Goal: Task Accomplishment & Management: Use online tool/utility

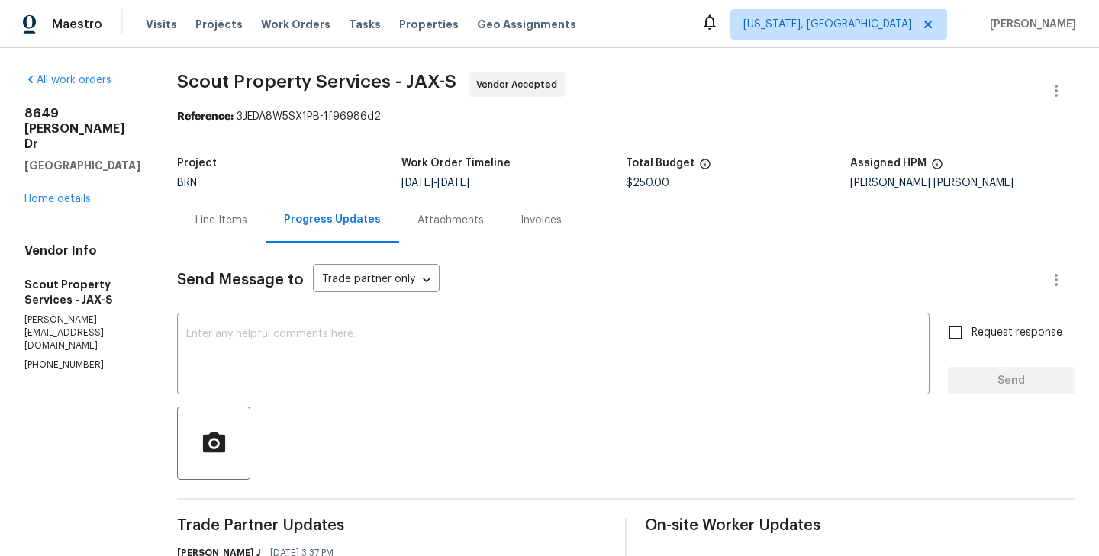
click at [195, 224] on div "Line Items" at bounding box center [221, 220] width 52 height 15
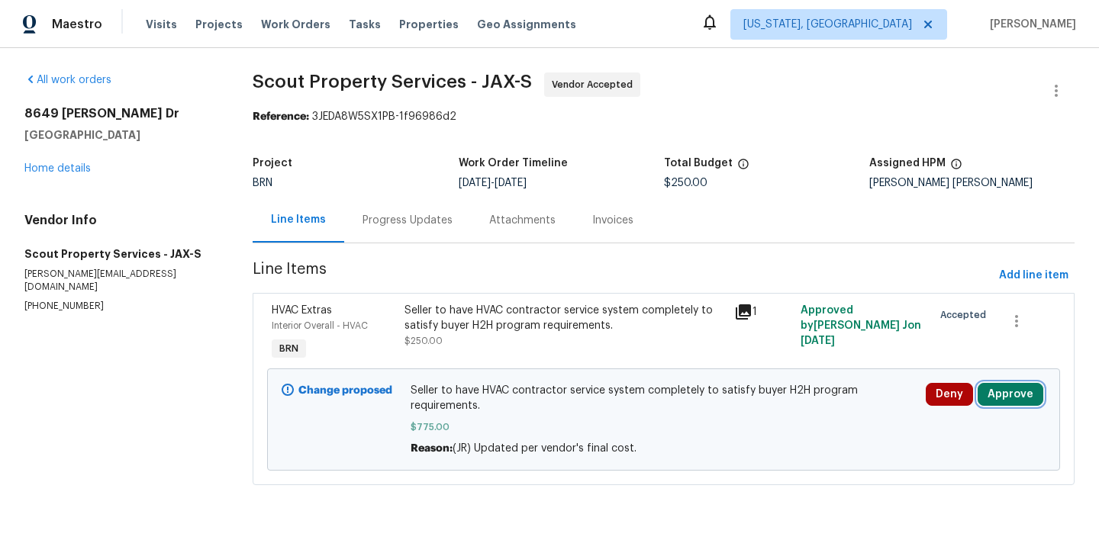
click at [1014, 401] on button "Approve" at bounding box center [1011, 394] width 66 height 23
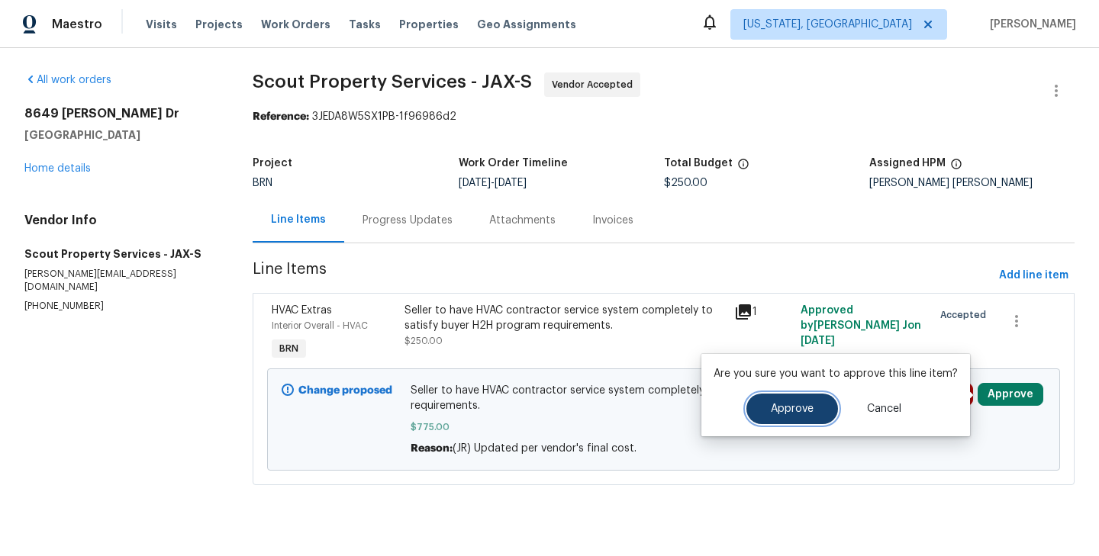
click at [808, 408] on span "Approve" at bounding box center [792, 409] width 43 height 11
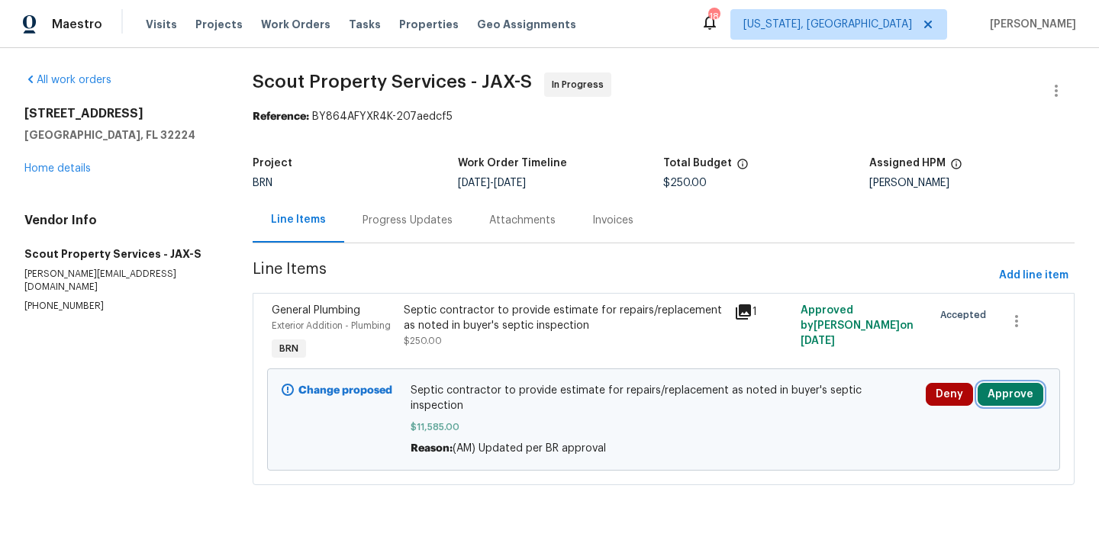
click at [1001, 392] on button "Approve" at bounding box center [1011, 394] width 66 height 23
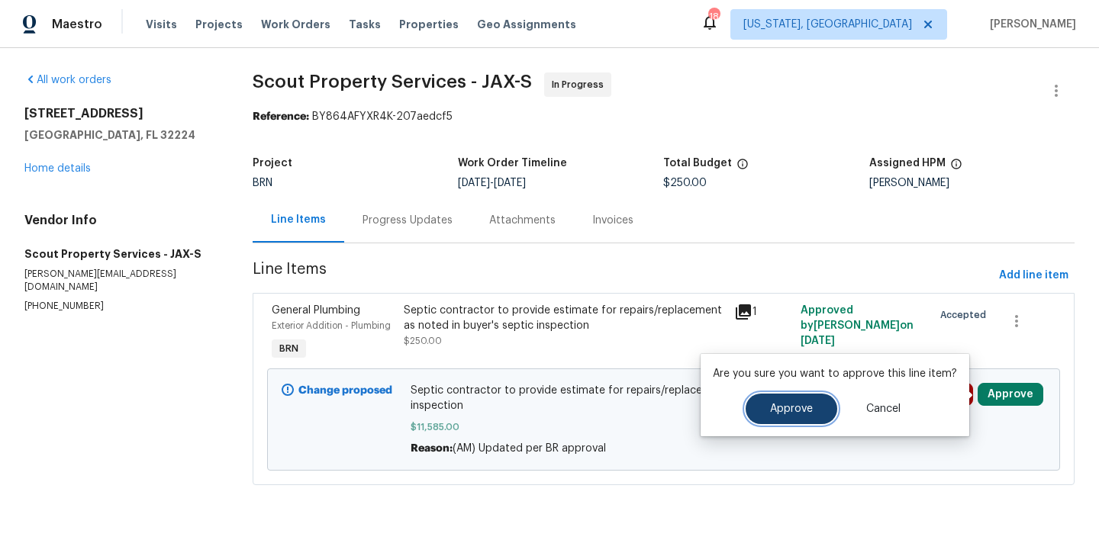
click at [765, 405] on button "Approve" at bounding box center [792, 409] width 92 height 31
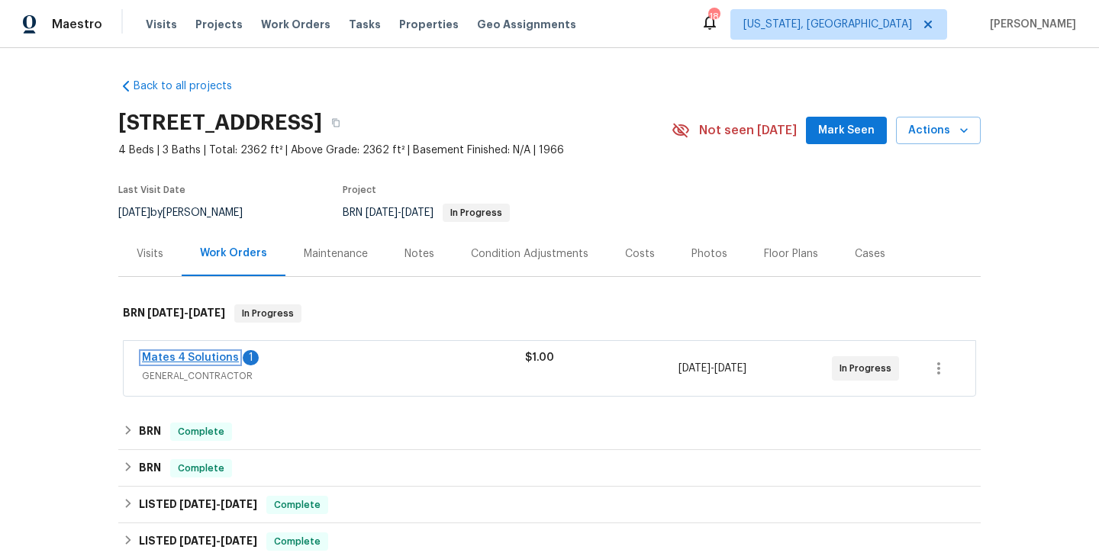
click at [208, 359] on link "Mates 4 Solutions" at bounding box center [190, 358] width 97 height 11
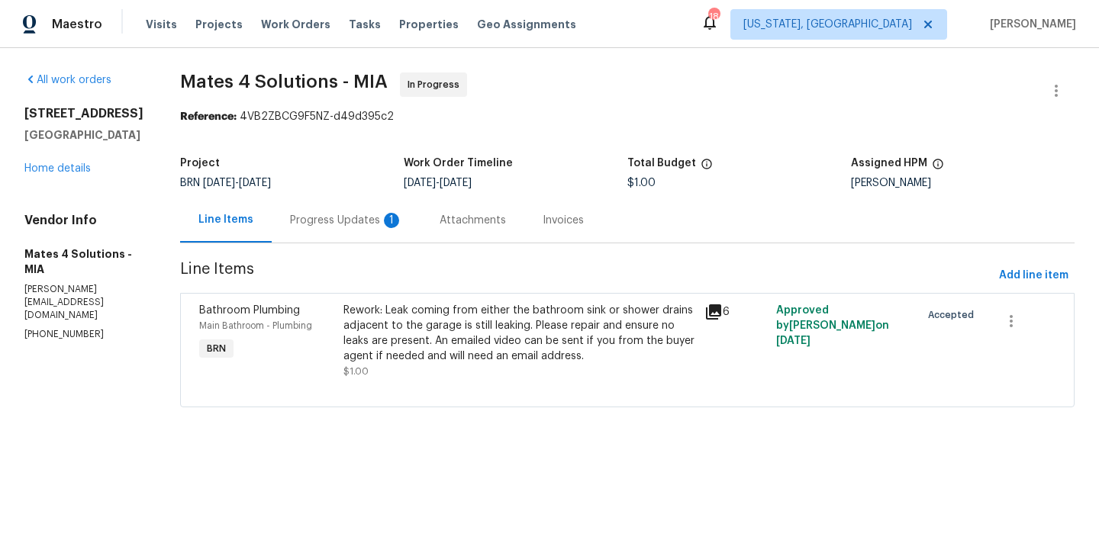
click at [395, 228] on div "Progress Updates 1" at bounding box center [347, 220] width 150 height 45
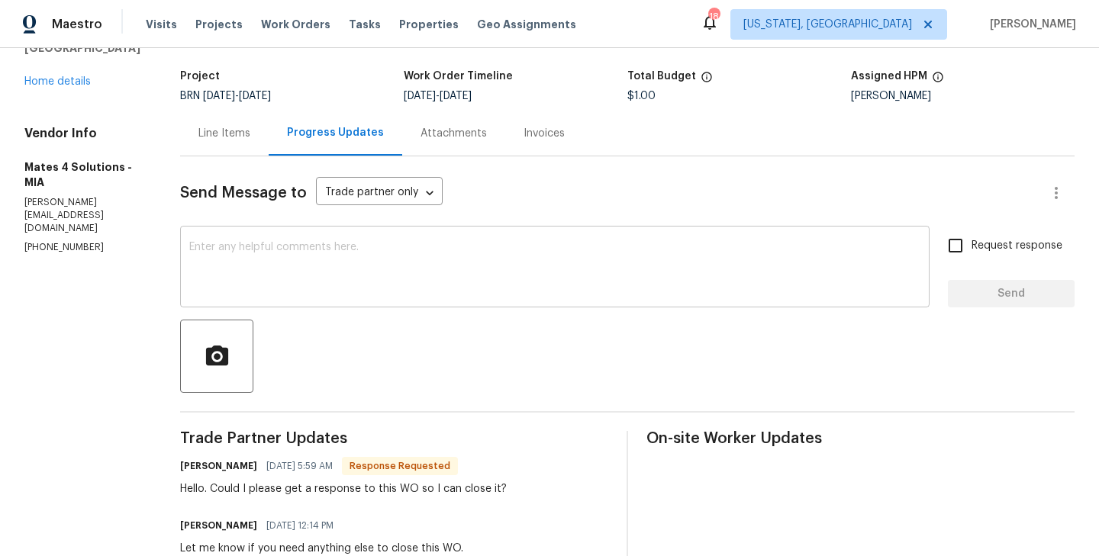
scroll to position [81, 0]
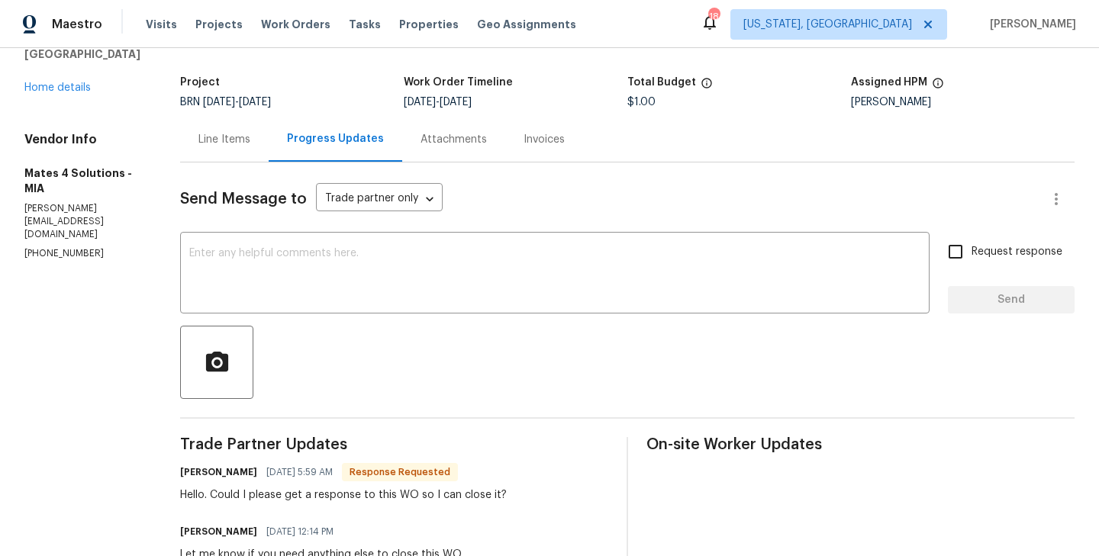
click at [240, 142] on div "Line Items" at bounding box center [224, 139] width 52 height 15
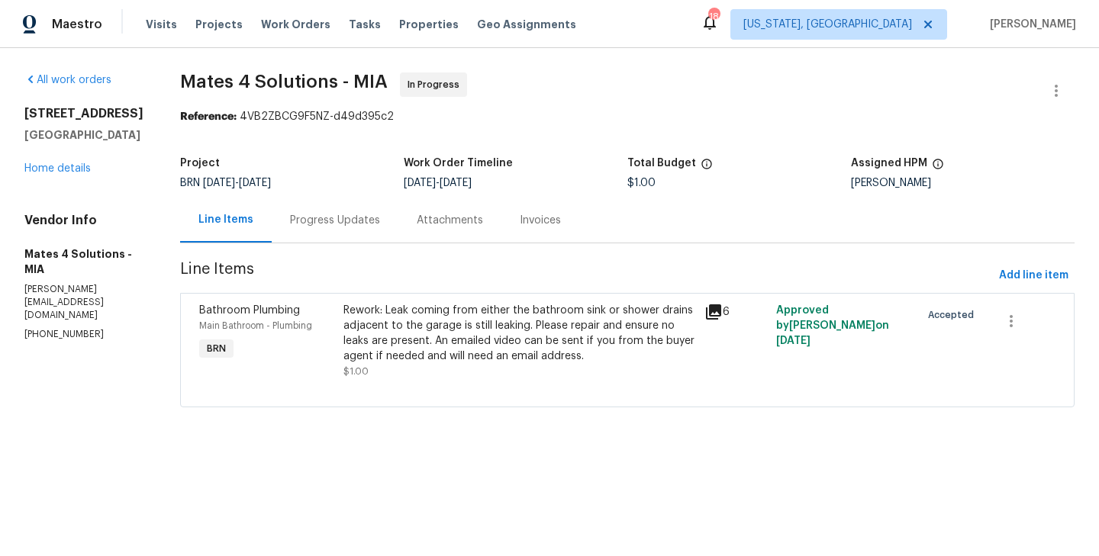
click at [363, 214] on div "Progress Updates" at bounding box center [335, 220] width 90 height 15
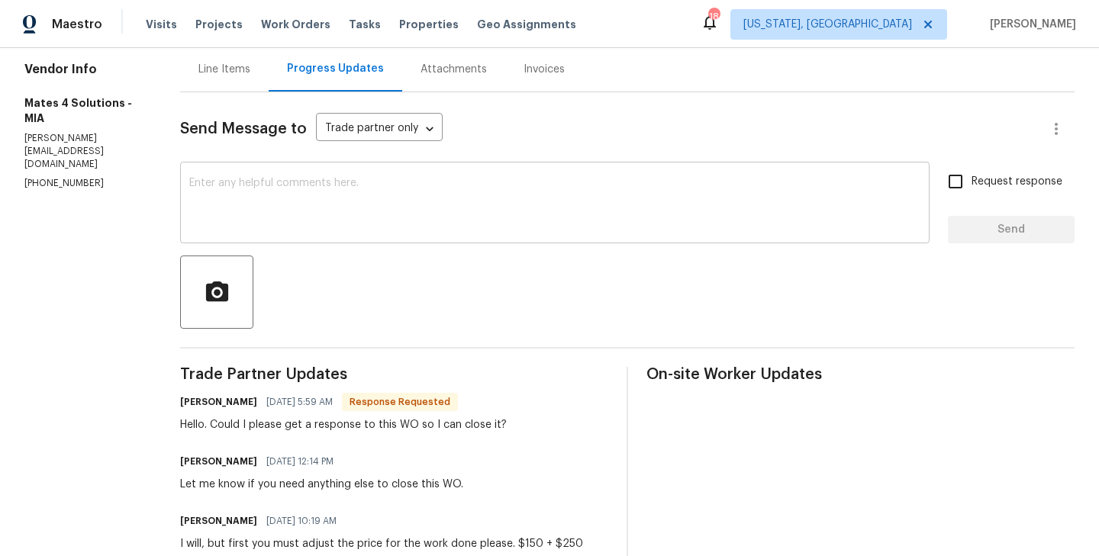
scroll to position [79, 0]
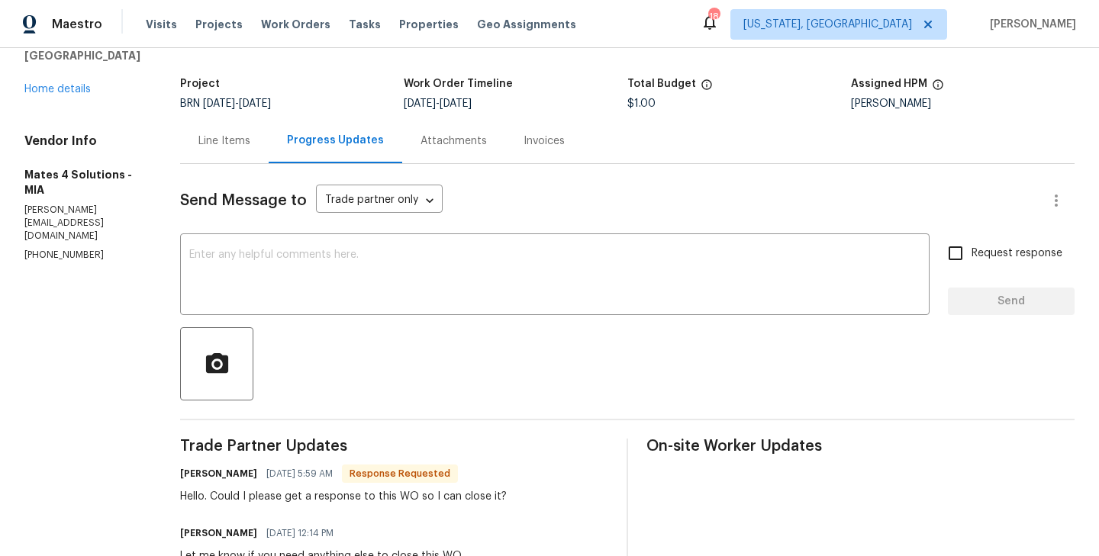
click at [253, 158] on div "Line Items" at bounding box center [224, 140] width 89 height 45
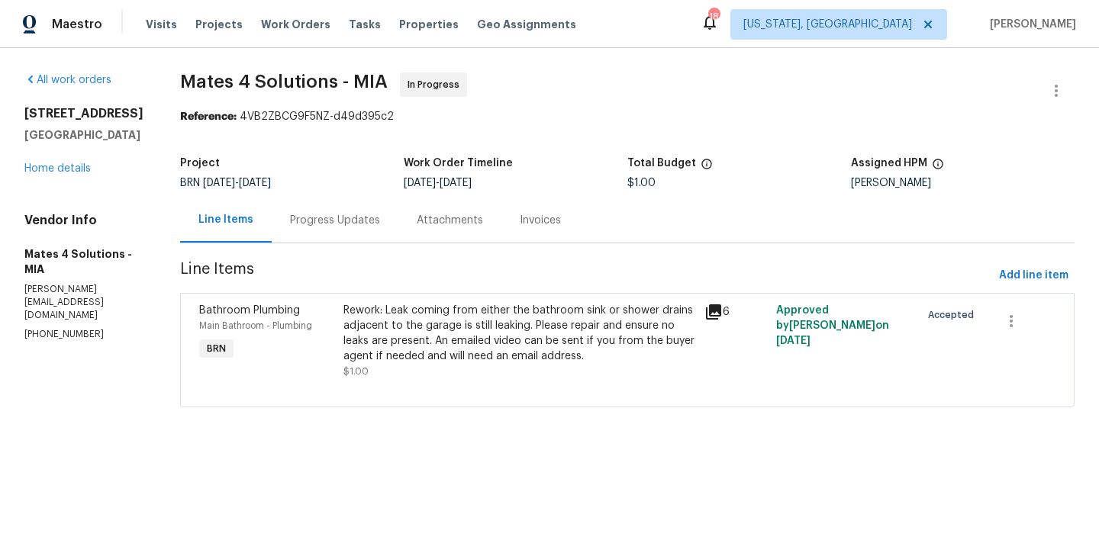
click at [339, 339] on div "Bathroom Plumbing Main Bathroom - Plumbing BRN" at bounding box center [267, 340] width 144 height 85
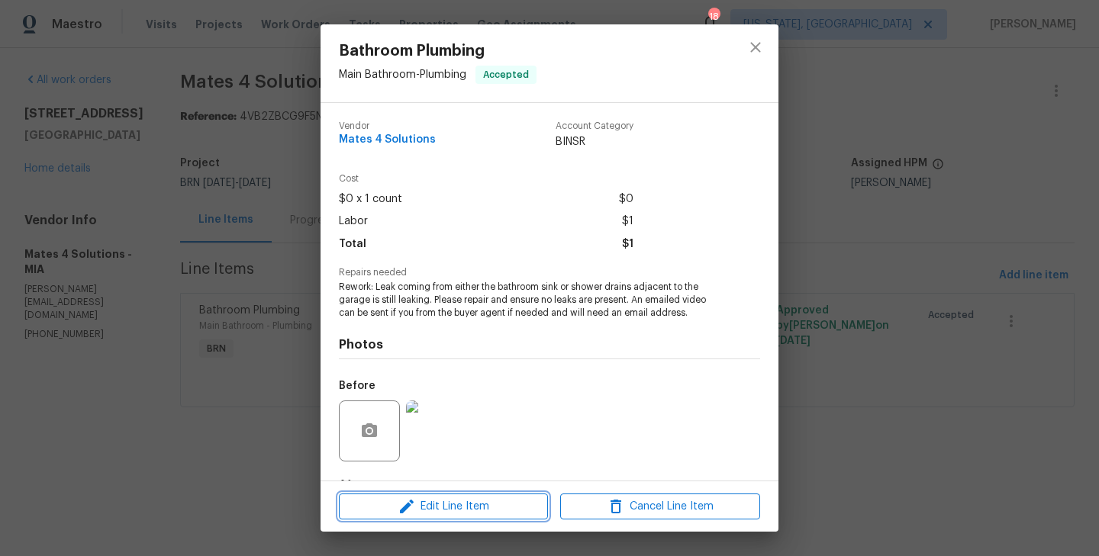
click at [485, 500] on span "Edit Line Item" at bounding box center [443, 507] width 200 height 19
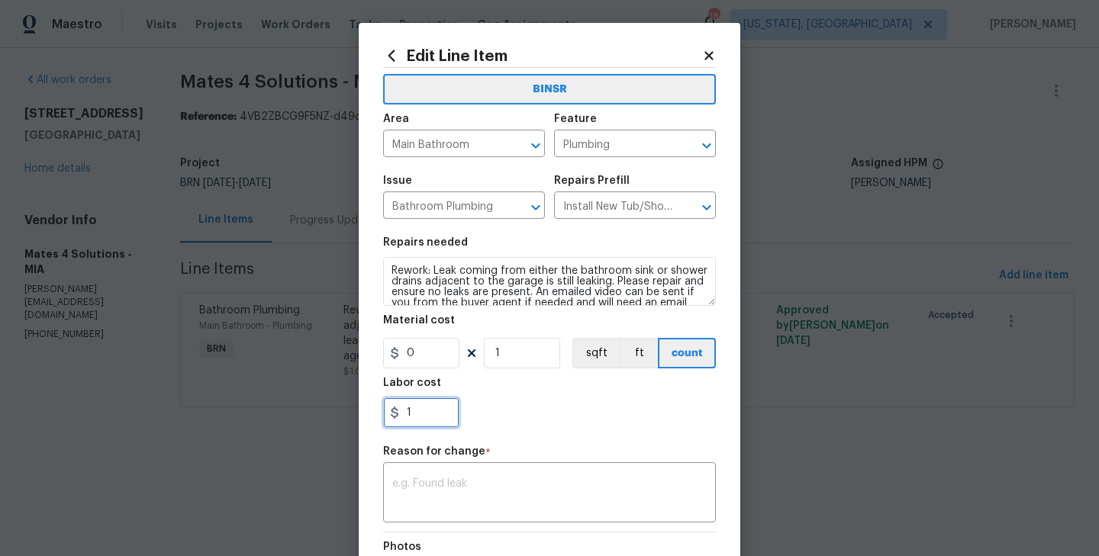
click at [417, 401] on input "1" at bounding box center [421, 413] width 76 height 31
type input "400"
click at [411, 492] on textarea at bounding box center [549, 495] width 314 height 32
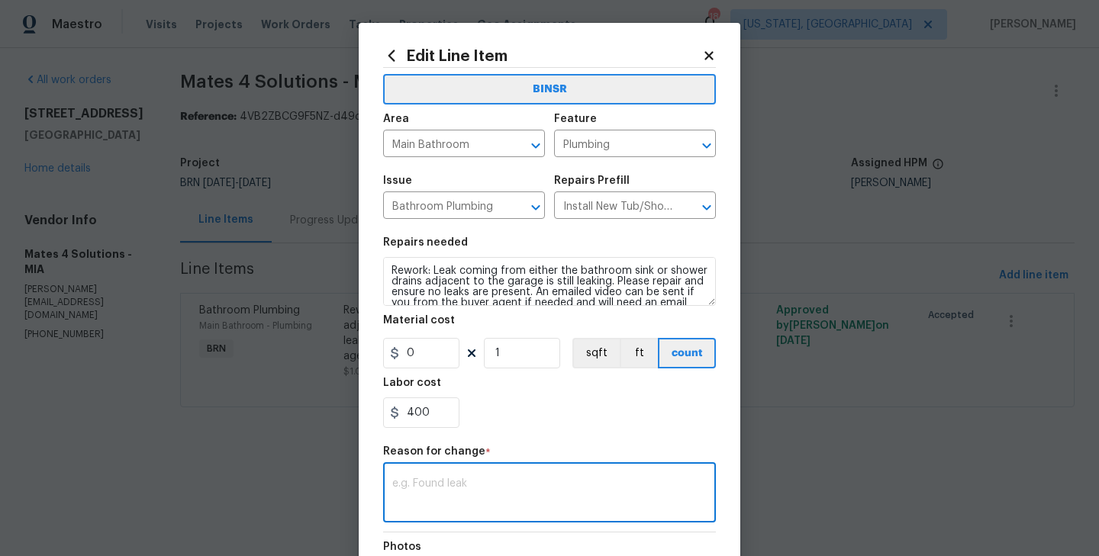
paste textarea "(RK) Updated per vendors final cost."
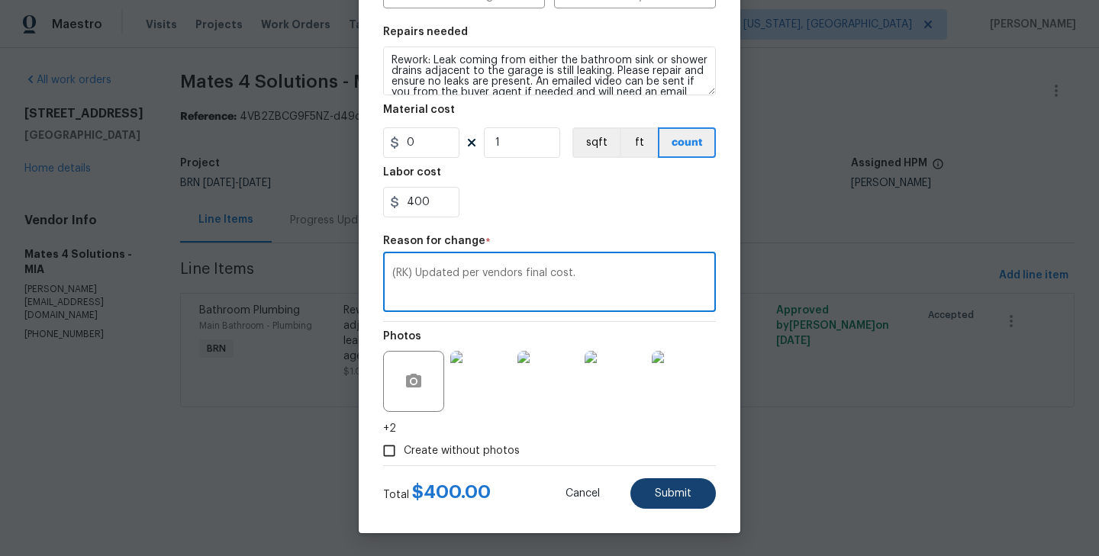
type textarea "(RK) Updated per vendors final cost."
click at [653, 505] on button "Submit" at bounding box center [673, 494] width 85 height 31
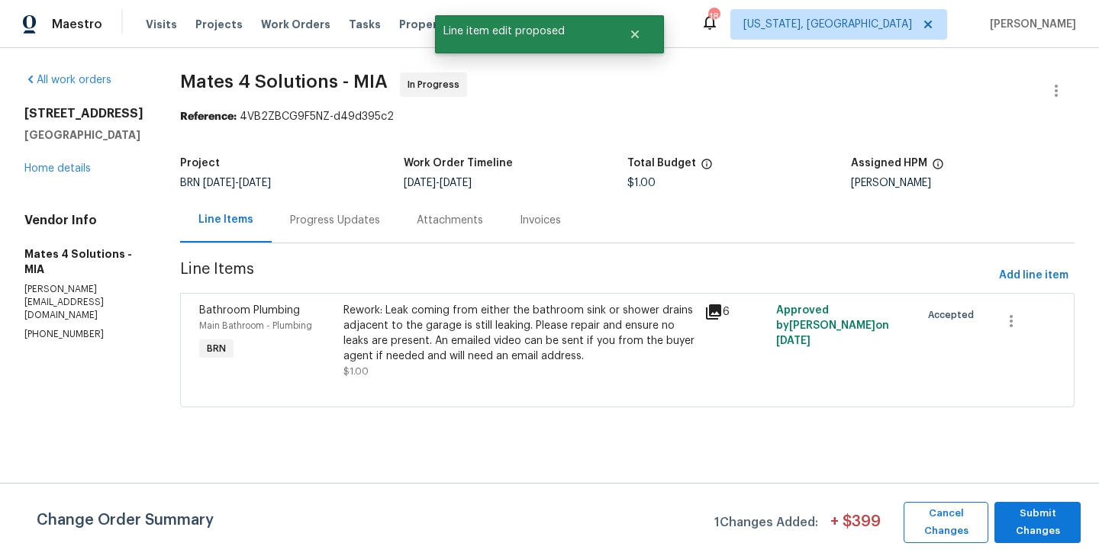
scroll to position [0, 0]
click at [1036, 528] on span "Submit Changes" at bounding box center [1037, 522] width 71 height 35
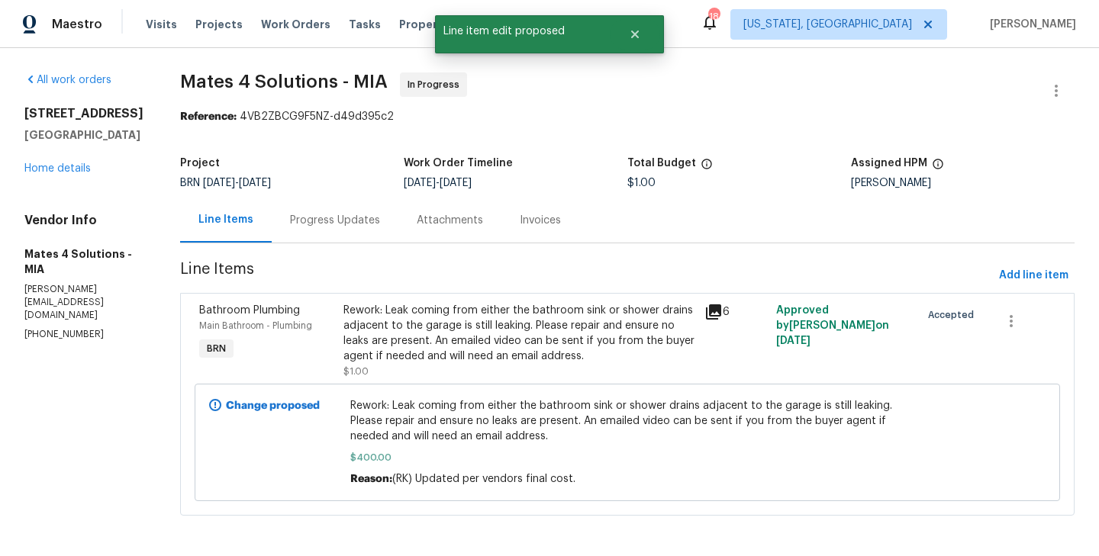
click at [369, 233] on div "Progress Updates" at bounding box center [335, 220] width 127 height 45
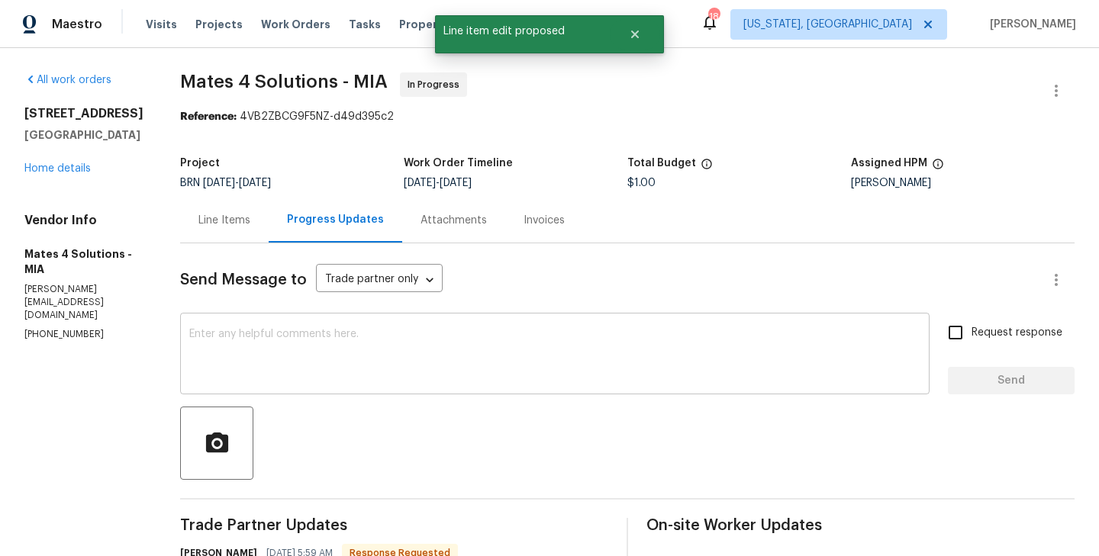
click at [337, 353] on textarea at bounding box center [554, 355] width 731 height 53
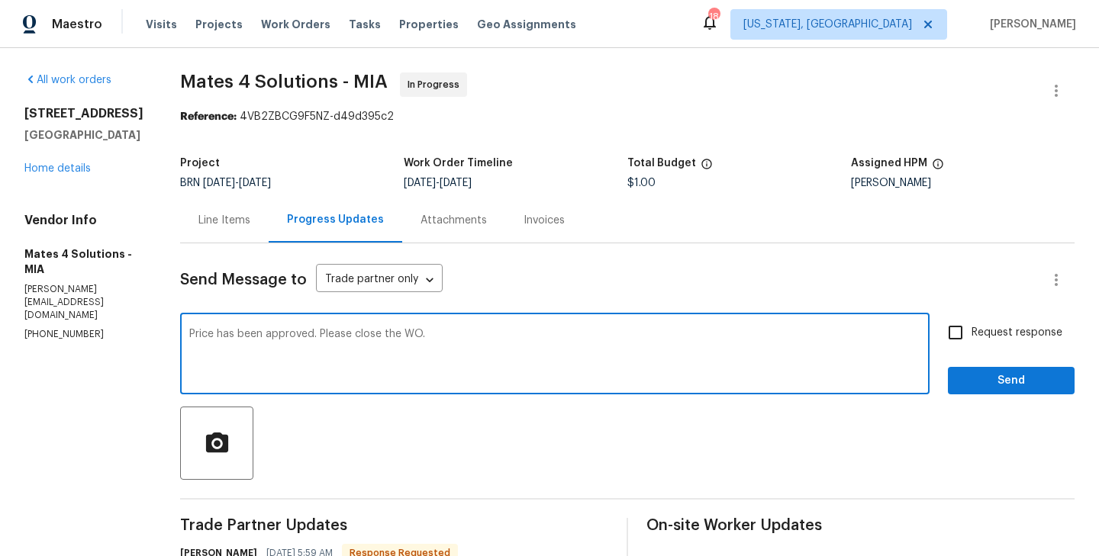
type textarea "Price has been approved. Please close the WO."
click at [965, 335] on input "Request response" at bounding box center [956, 333] width 32 height 32
checkbox input "true"
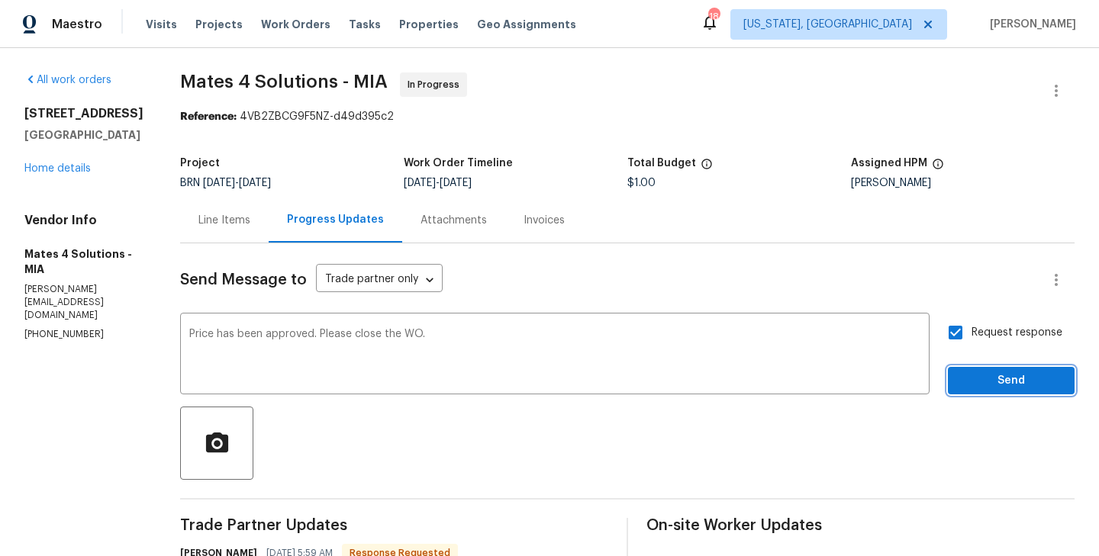
click at [1001, 371] on button "Send" at bounding box center [1011, 381] width 127 height 28
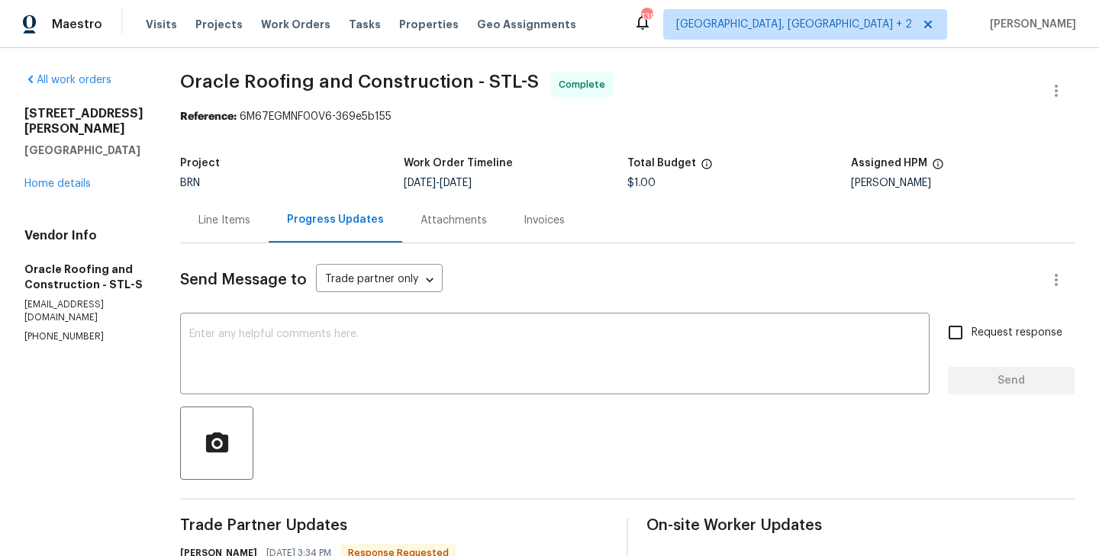
scroll to position [1, 0]
click at [211, 232] on div "Line Items" at bounding box center [224, 219] width 89 height 45
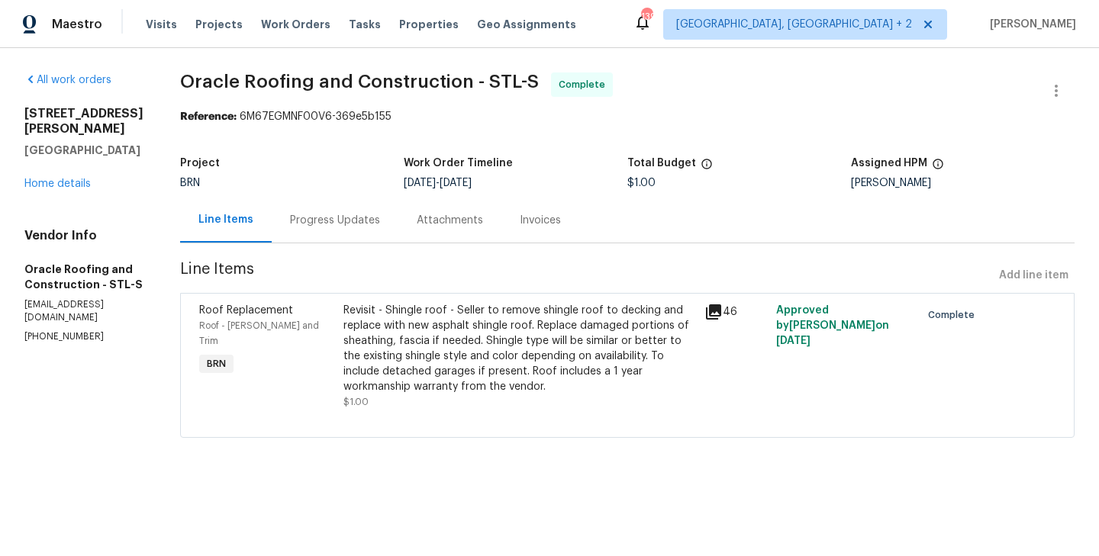
click at [329, 211] on div "Progress Updates" at bounding box center [335, 220] width 127 height 45
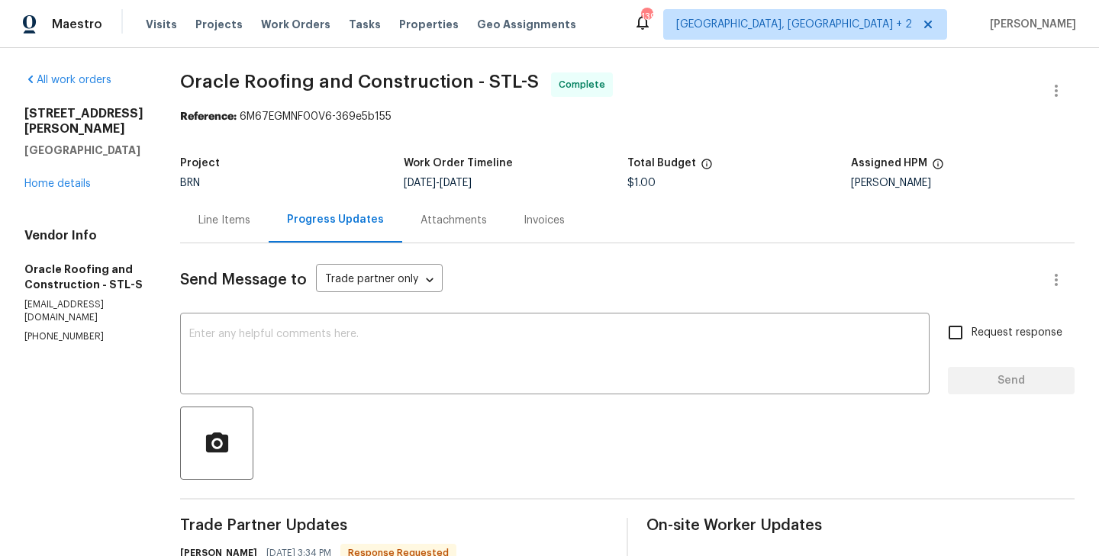
click at [224, 224] on div "Line Items" at bounding box center [224, 220] width 52 height 15
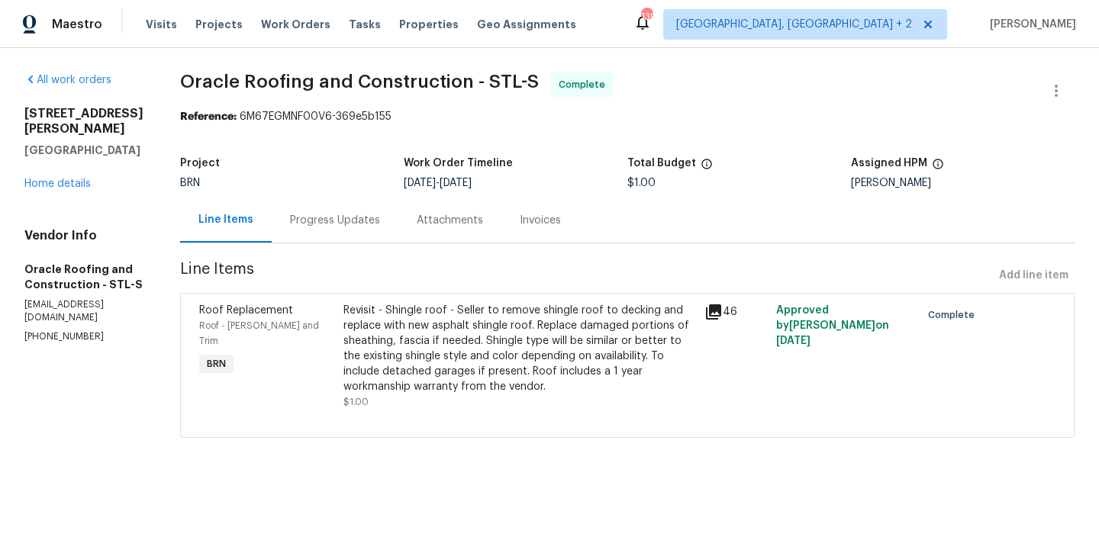
click at [340, 227] on div "Progress Updates" at bounding box center [335, 220] width 90 height 15
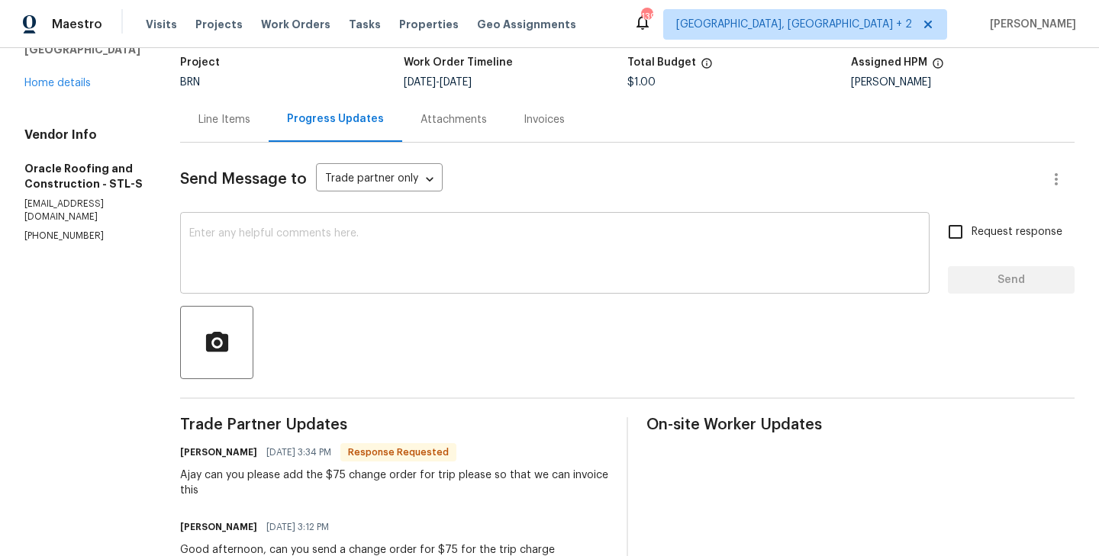
scroll to position [102, 0]
click at [187, 444] on h6 "Michael Traner" at bounding box center [218, 451] width 77 height 15
copy h6 "Michael"
click at [244, 241] on textarea at bounding box center [554, 253] width 731 height 53
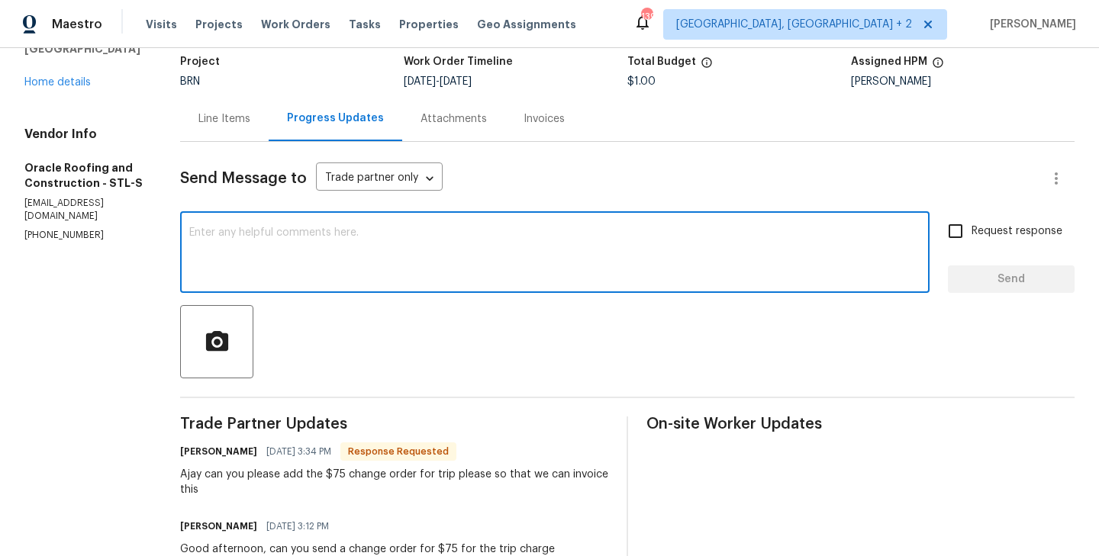
paste textarea "Michael"
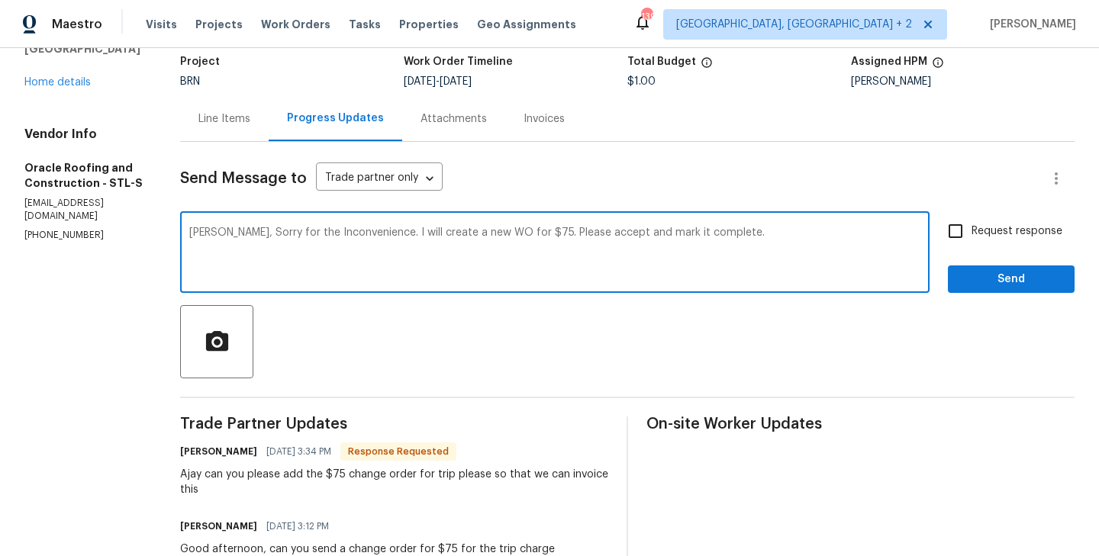
type textarea "Michael, Sorry for the Inconvenience. I will create a new WO for $75. Please ac…"
click at [970, 217] on input "Request response" at bounding box center [956, 231] width 32 height 32
checkbox input "true"
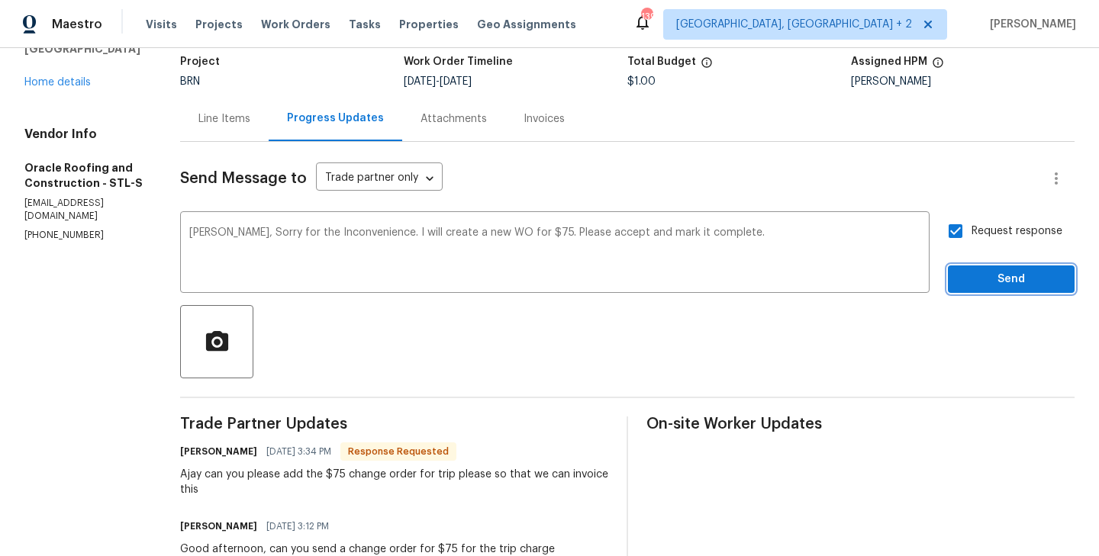
click at [1011, 269] on button "Send" at bounding box center [1011, 280] width 127 height 28
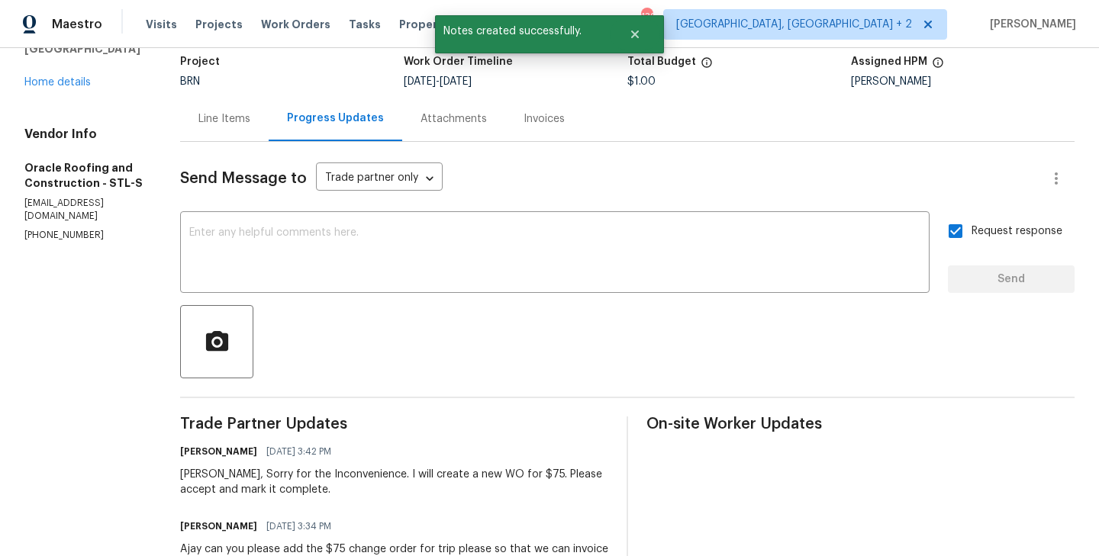
click at [211, 134] on div "Line Items" at bounding box center [224, 118] width 89 height 45
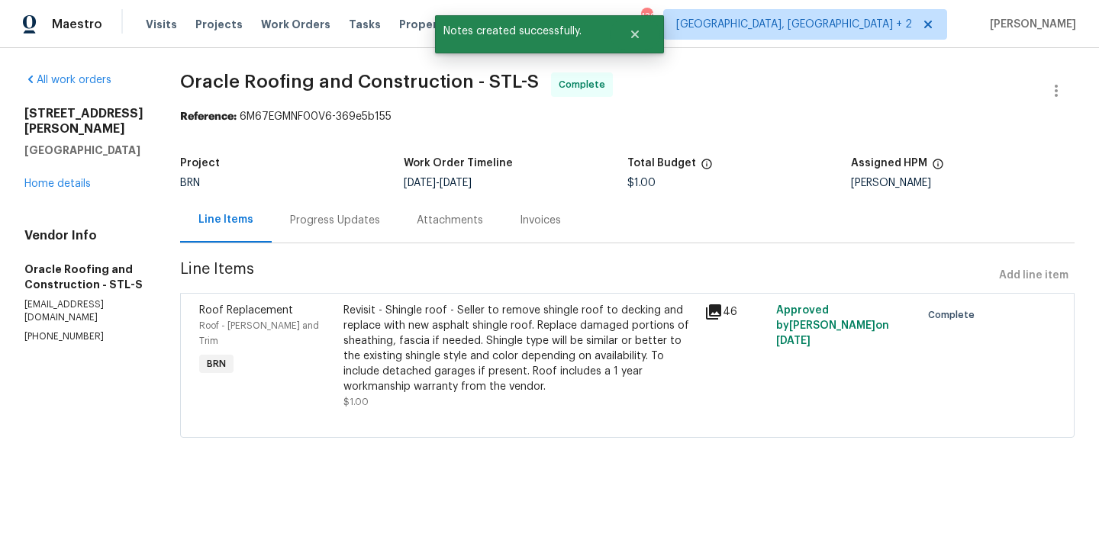
click at [318, 356] on div "Roof Replacement Roof - Eaves and Trim BRN" at bounding box center [267, 356] width 144 height 116
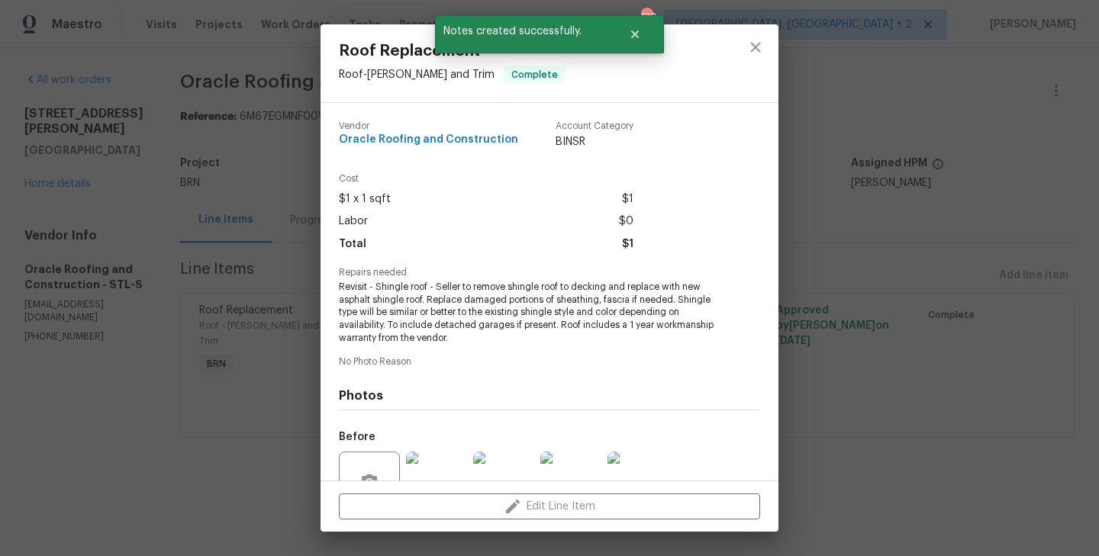
click at [440, 312] on span "Revisit - Shingle roof - Seller to remove shingle roof to decking and replace w…" at bounding box center [528, 313] width 379 height 64
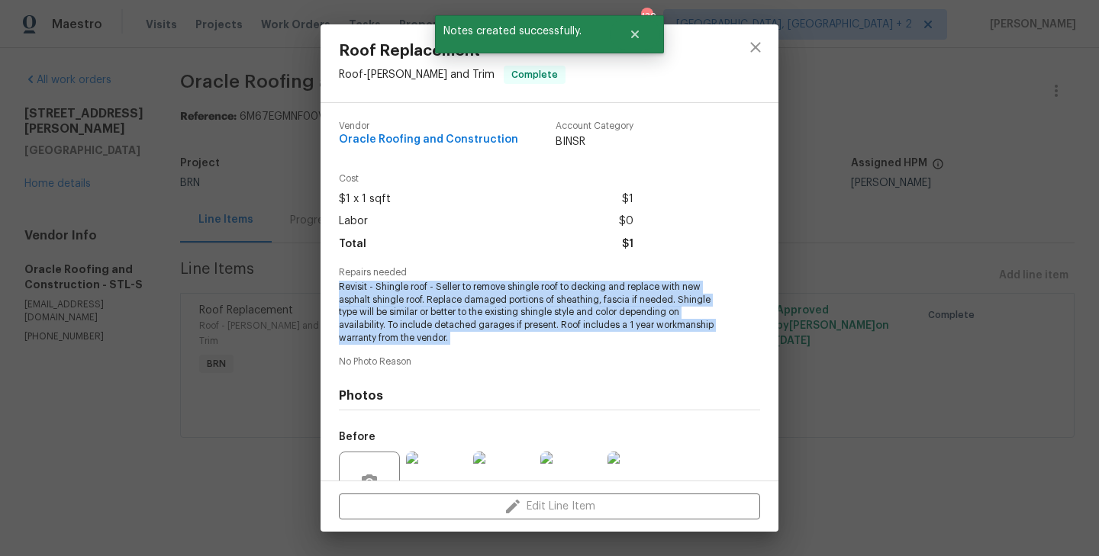
copy span "Revisit - Shingle roof - Seller to remove shingle roof to decking and replace w…"
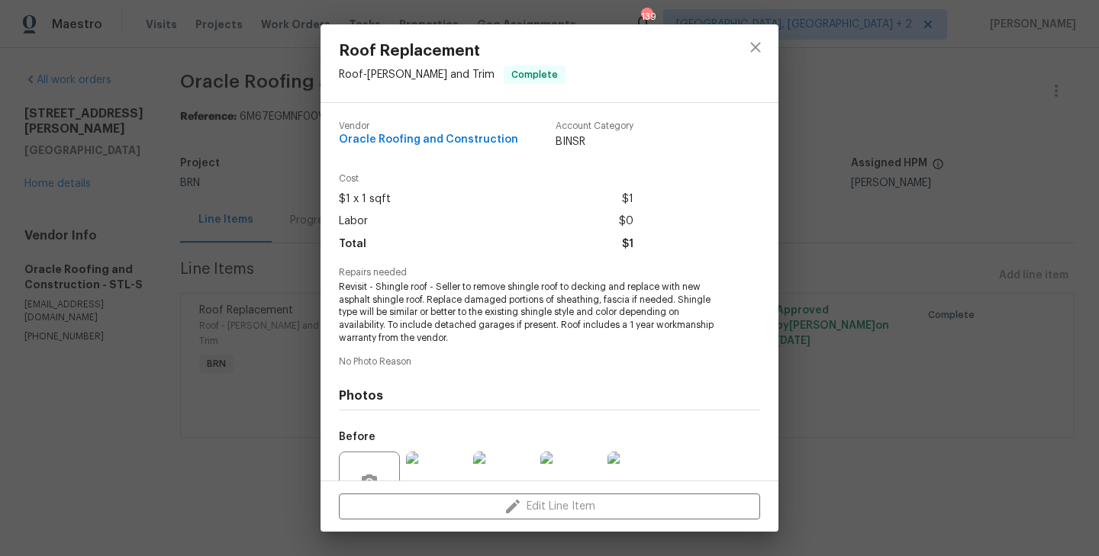
click at [60, 188] on div "Roof Replacement Roof - Eaves and Trim Complete Vendor Oracle Roofing and Const…" at bounding box center [549, 278] width 1099 height 556
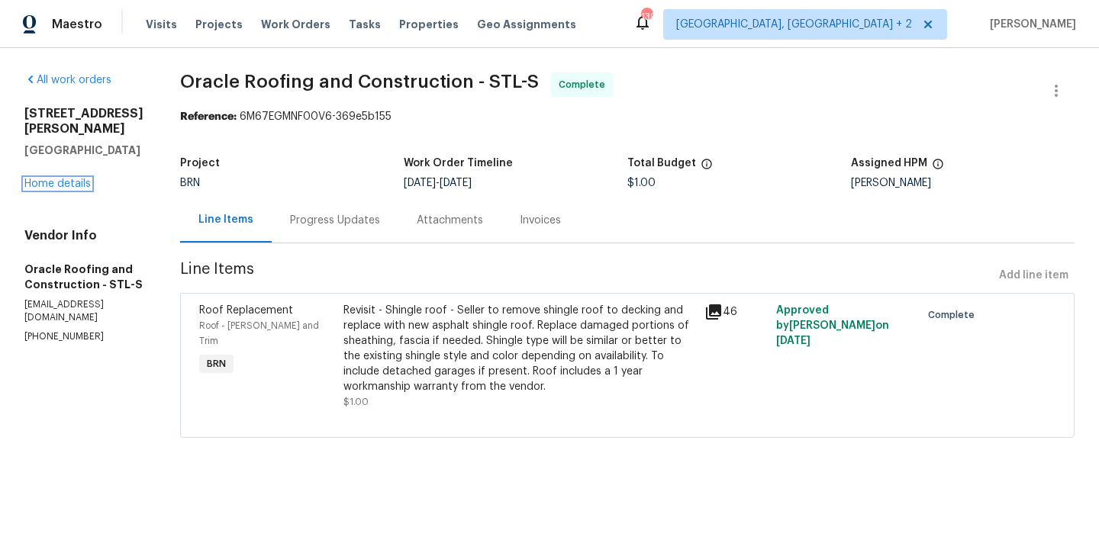
click at [85, 185] on link "Home details" at bounding box center [57, 184] width 66 height 11
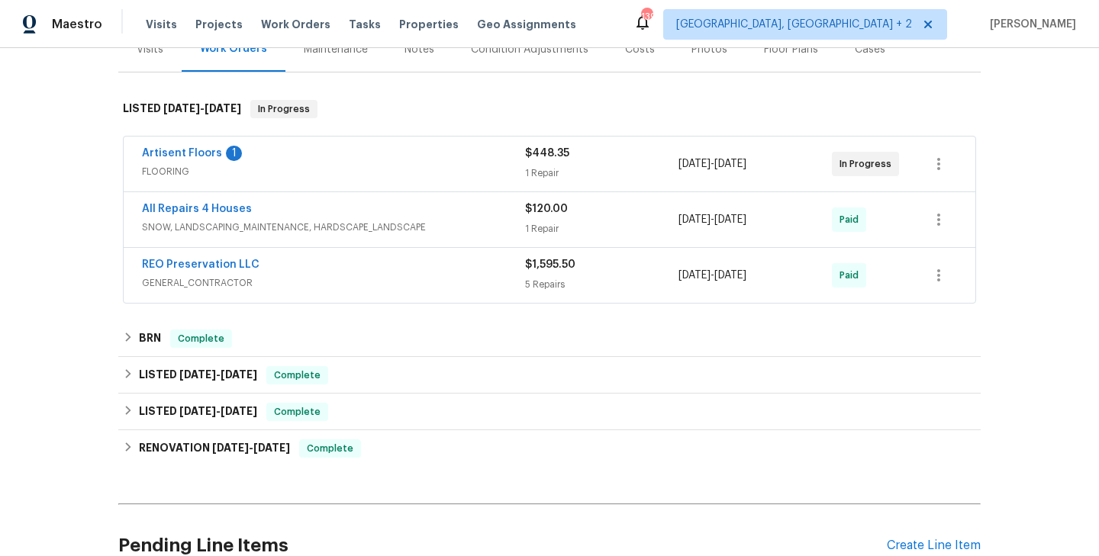
scroll to position [349, 0]
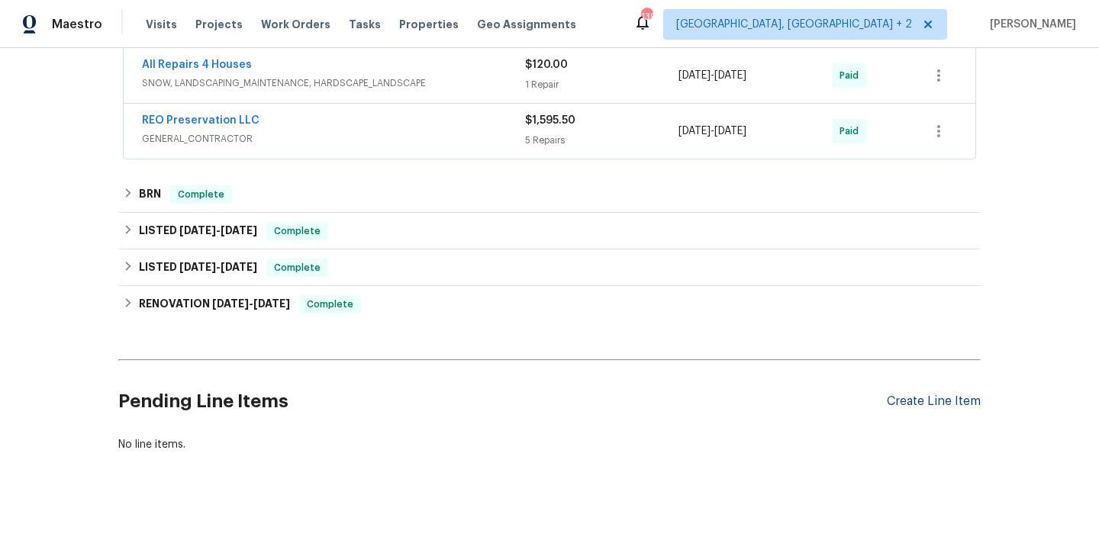
click at [914, 407] on div "Create Line Item" at bounding box center [934, 402] width 94 height 15
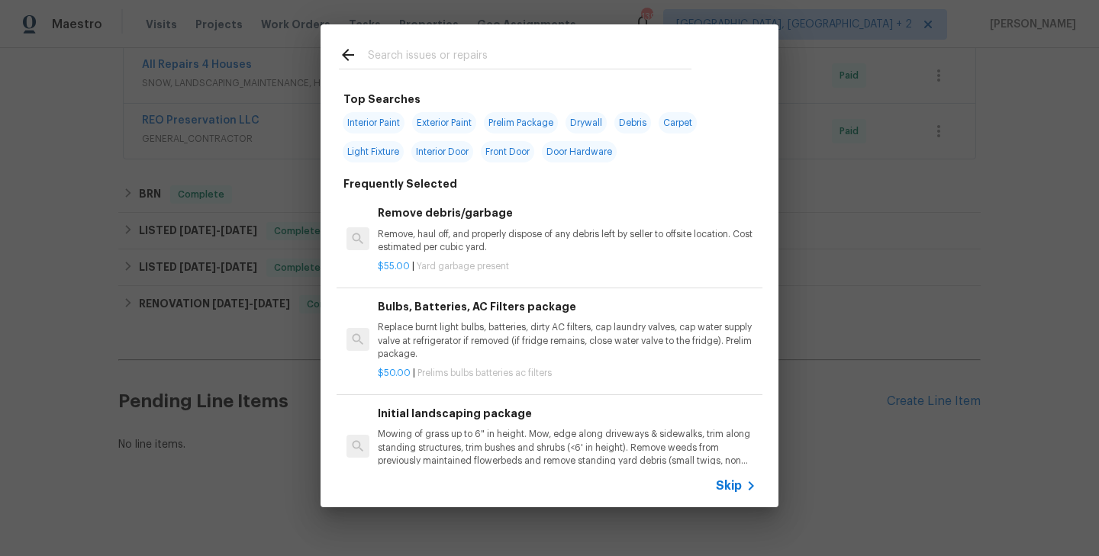
click at [731, 492] on span "Skip" at bounding box center [729, 486] width 26 height 15
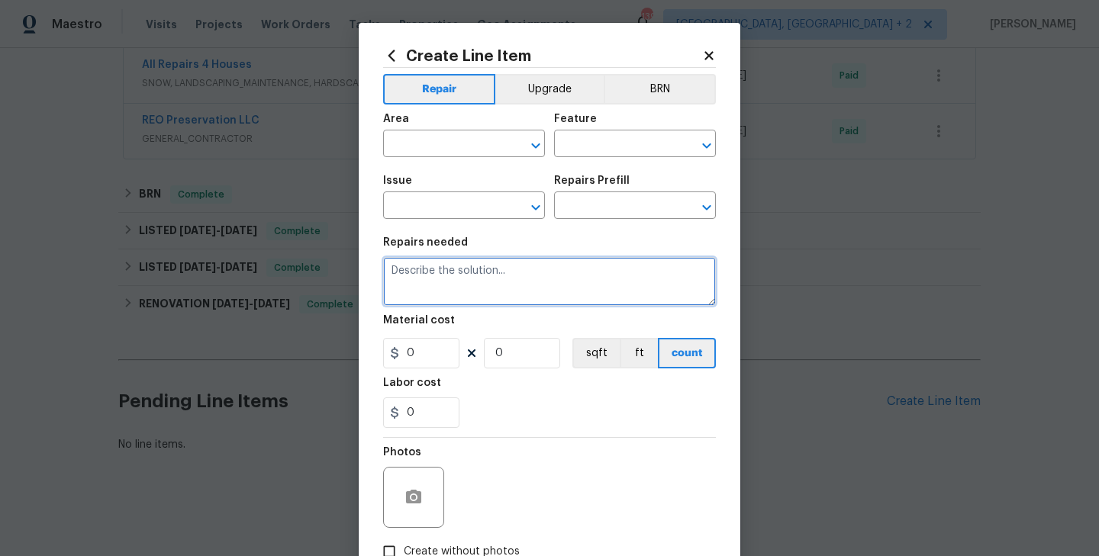
click at [468, 297] on textarea at bounding box center [549, 281] width 333 height 49
paste textarea "Revisit - Shingle roof - Seller to remove shingle roof to decking and replace w…"
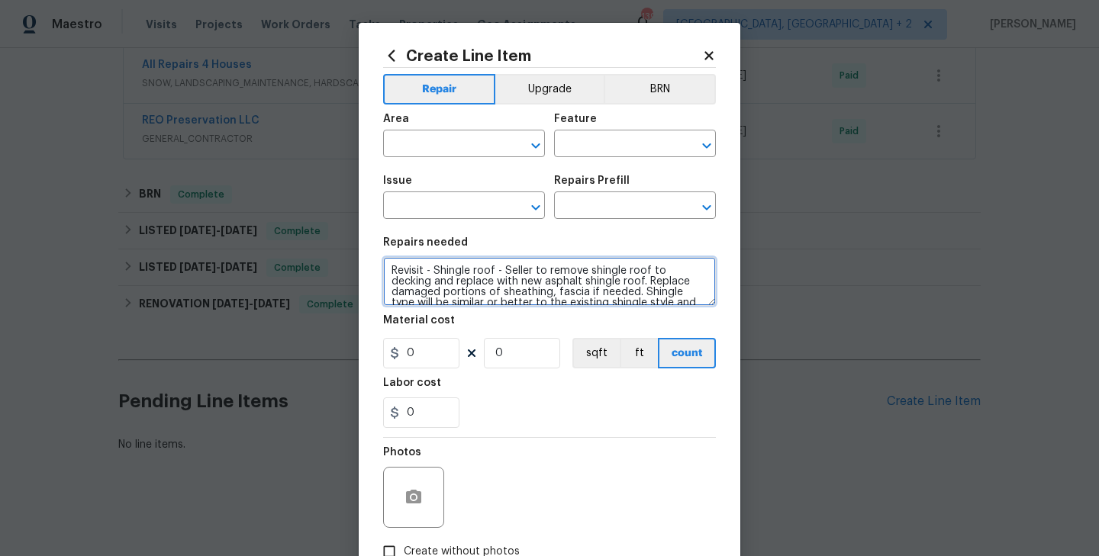
scroll to position [46, 0]
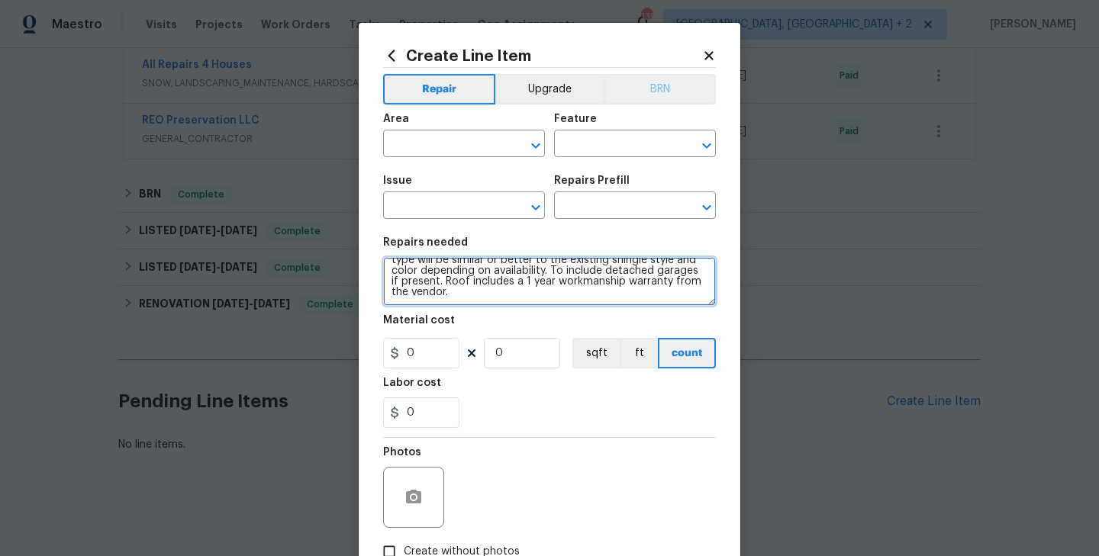
type textarea "Revisit - Shingle roof - Seller to remove shingle roof to decking and replace w…"
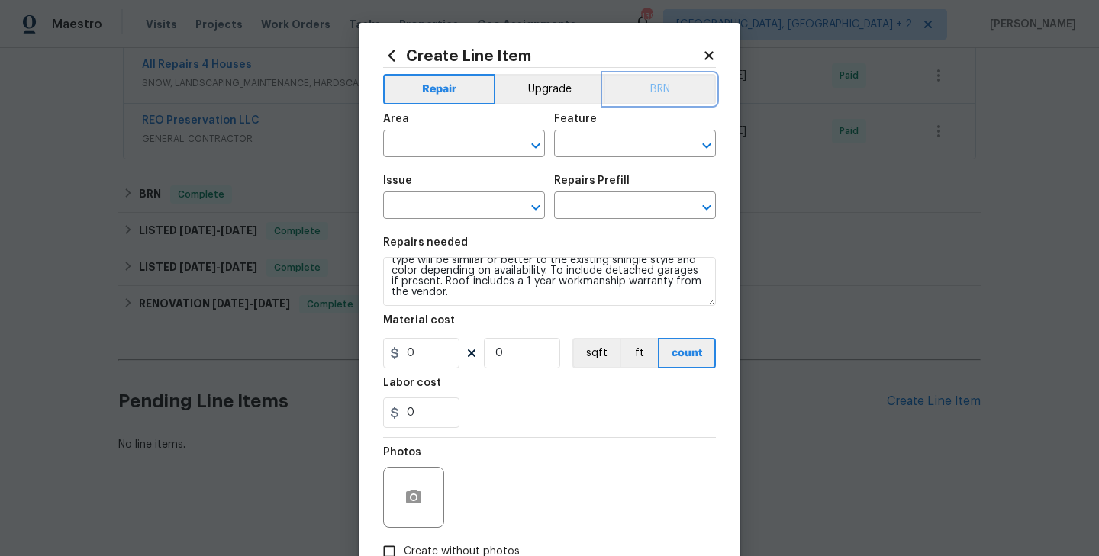
click at [633, 87] on button "BRN" at bounding box center [660, 89] width 112 height 31
click at [468, 139] on input "text" at bounding box center [442, 146] width 119 height 24
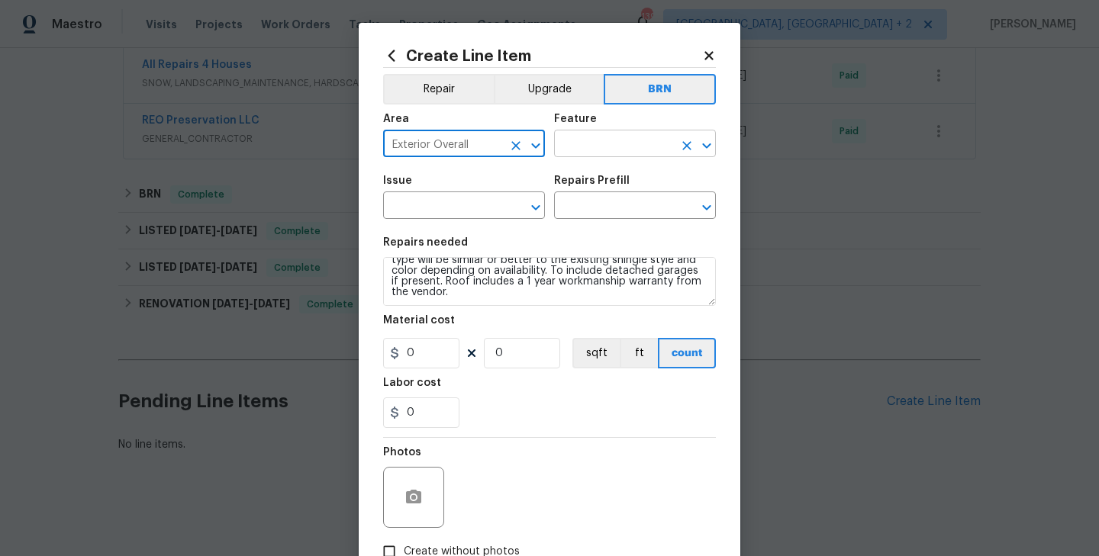
type input "Exterior Overall"
click at [611, 139] on input "text" at bounding box center [613, 146] width 119 height 24
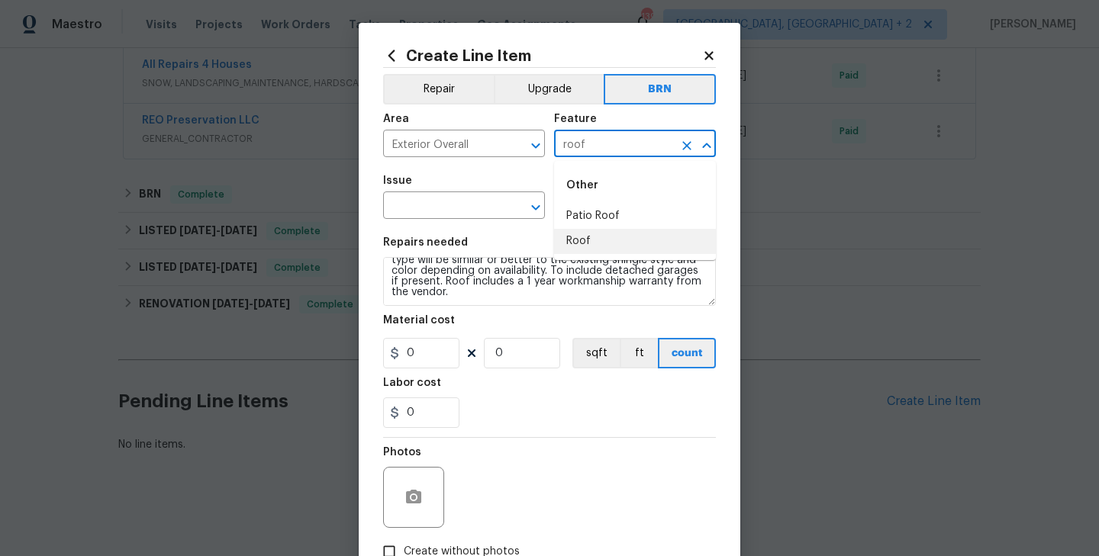
click at [597, 252] on li "Roof" at bounding box center [635, 241] width 162 height 25
type input "Roof"
click at [489, 216] on input "text" at bounding box center [442, 207] width 119 height 24
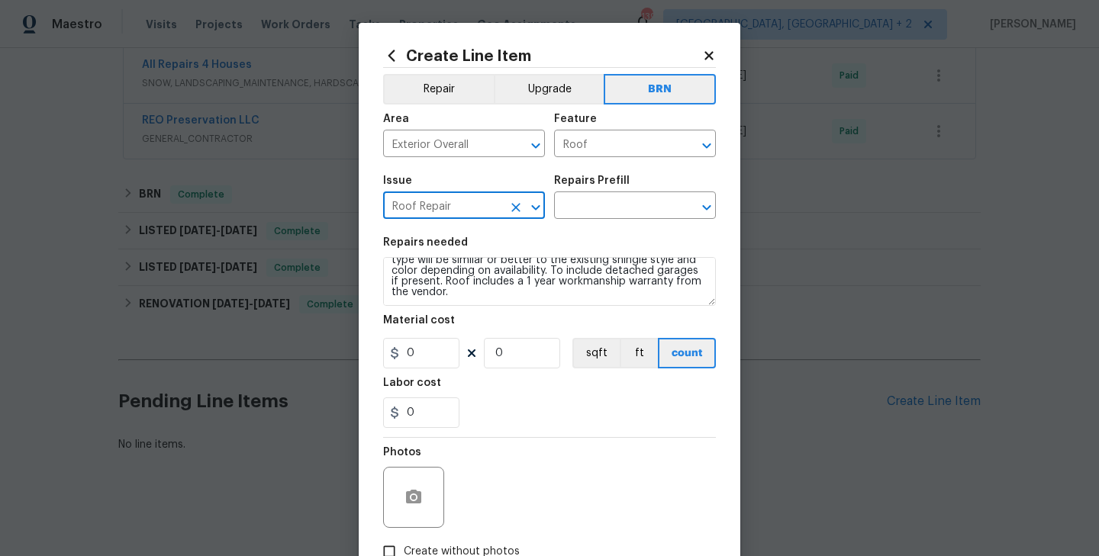
scroll to position [0, 0]
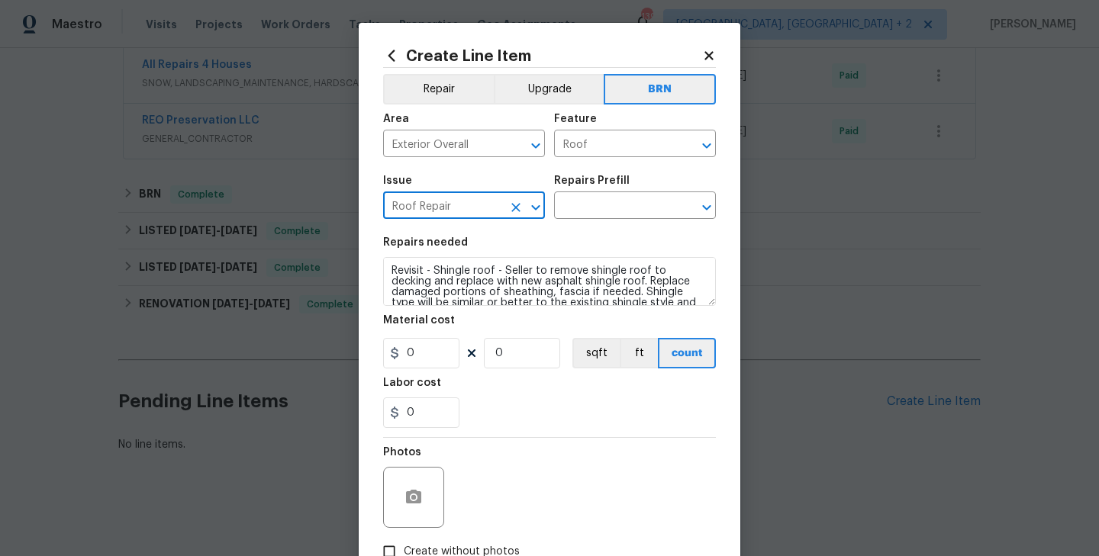
type input "Roof Repair"
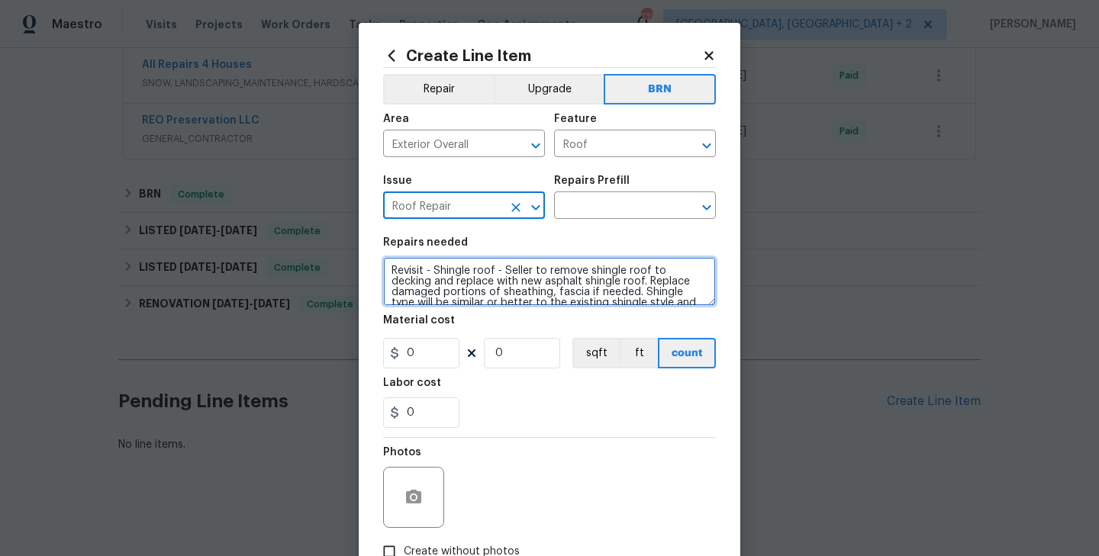
click at [434, 272] on textarea "Revisit - Shingle roof - Seller to remove shingle roof to decking and replace w…" at bounding box center [549, 281] width 333 height 49
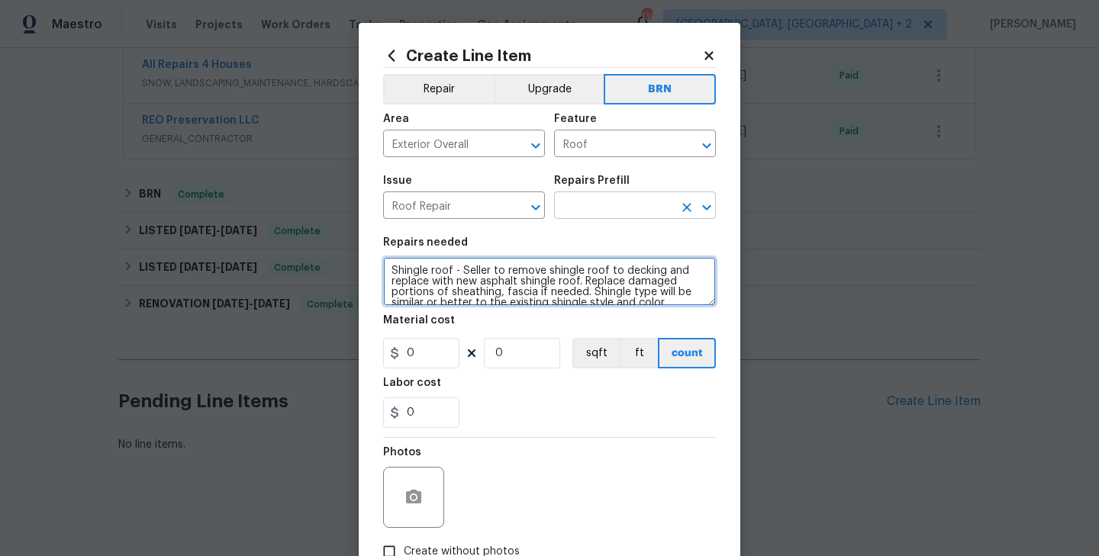
type textarea "Shingle roof - Seller to remove shingle roof to decking and replace with new as…"
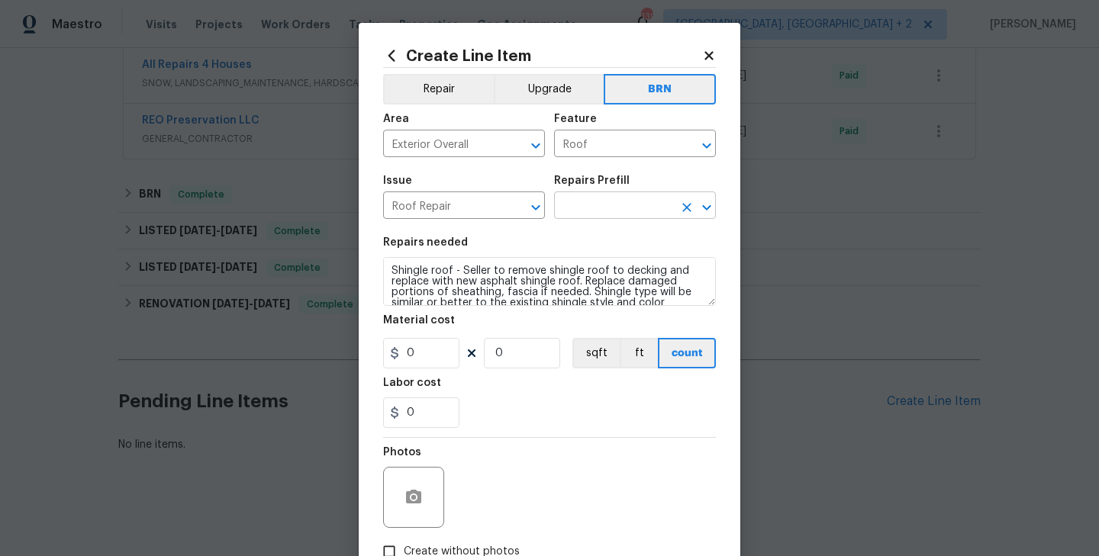
click at [595, 209] on input "text" at bounding box center [613, 207] width 119 height 24
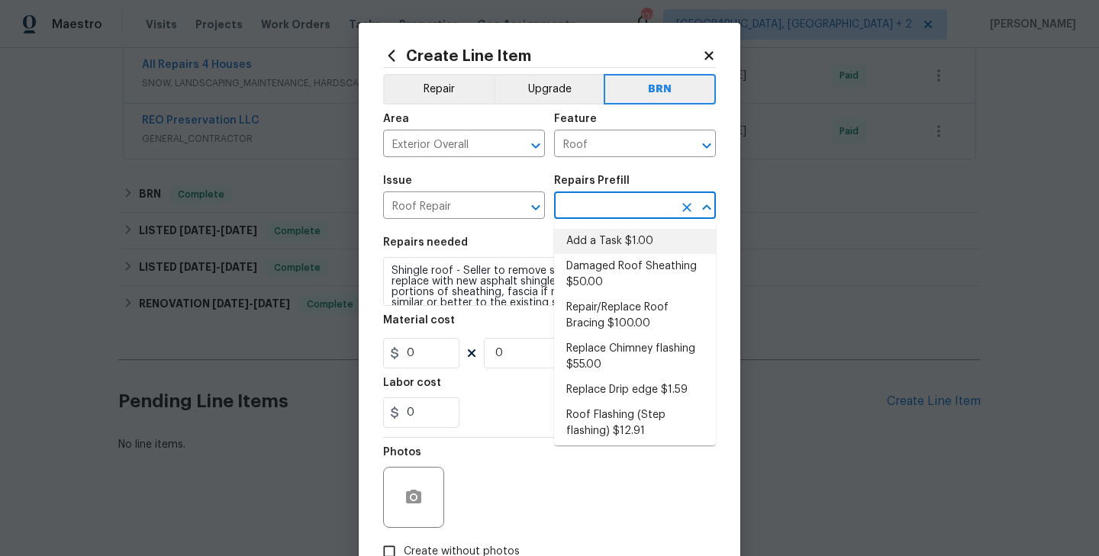
click at [629, 242] on li "Add a Task $1.00" at bounding box center [635, 241] width 162 height 25
type input "Eaves and Trim"
type input "Add a Task $1.00"
type textarea "HPM to detail"
type input "1"
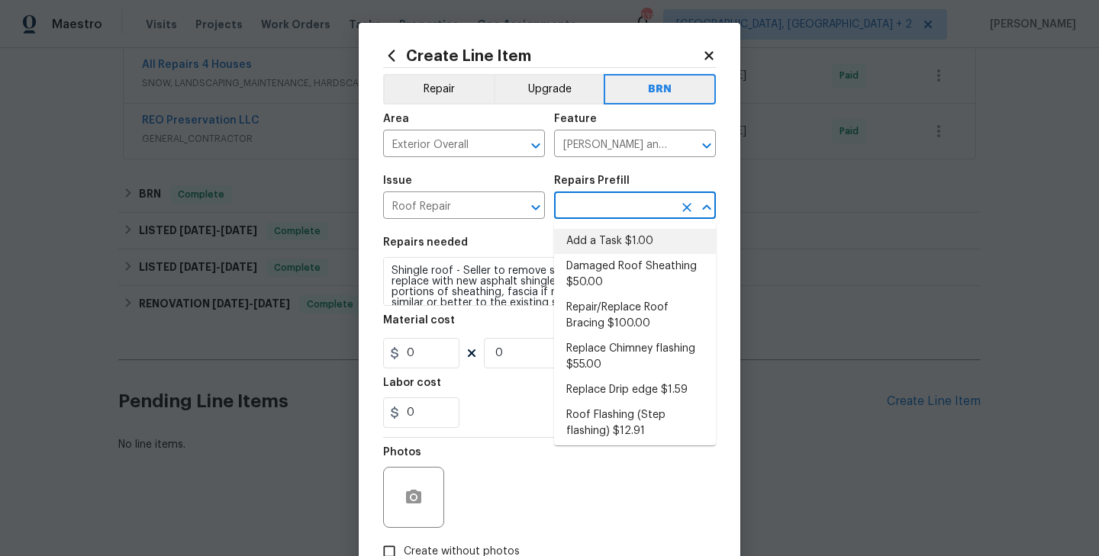
type input "1"
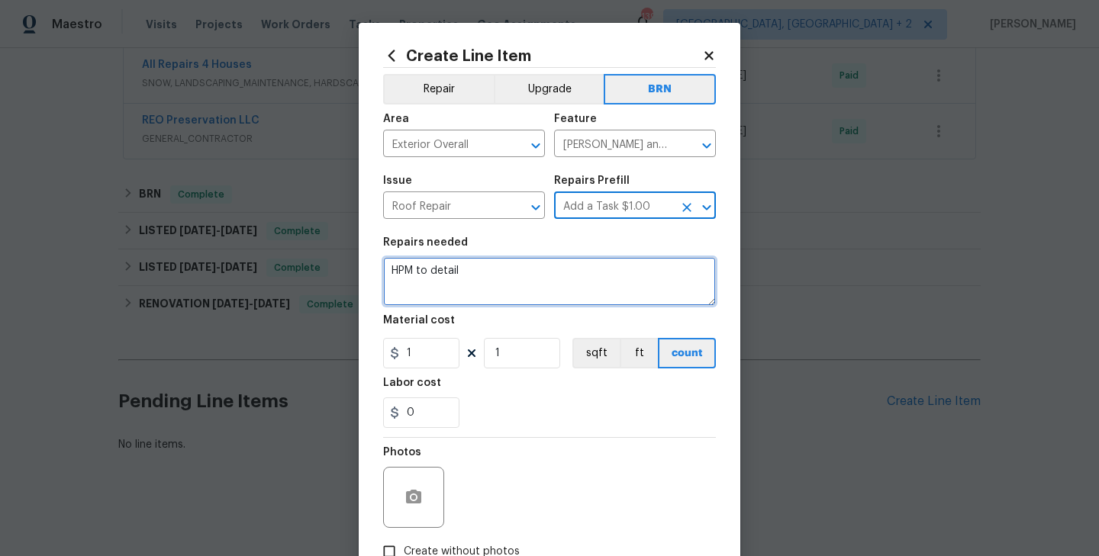
click at [522, 284] on textarea "HPM to detail" at bounding box center [549, 281] width 333 height 49
paste textarea "Shingle roof - Seller to remove shingle roof to decking and replace with new as…"
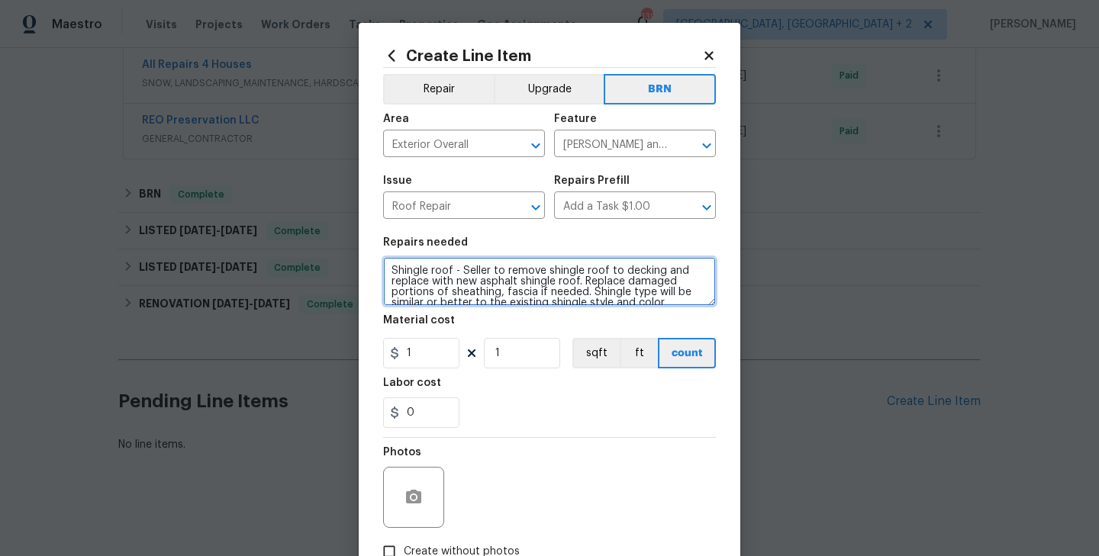
scroll to position [46, 0]
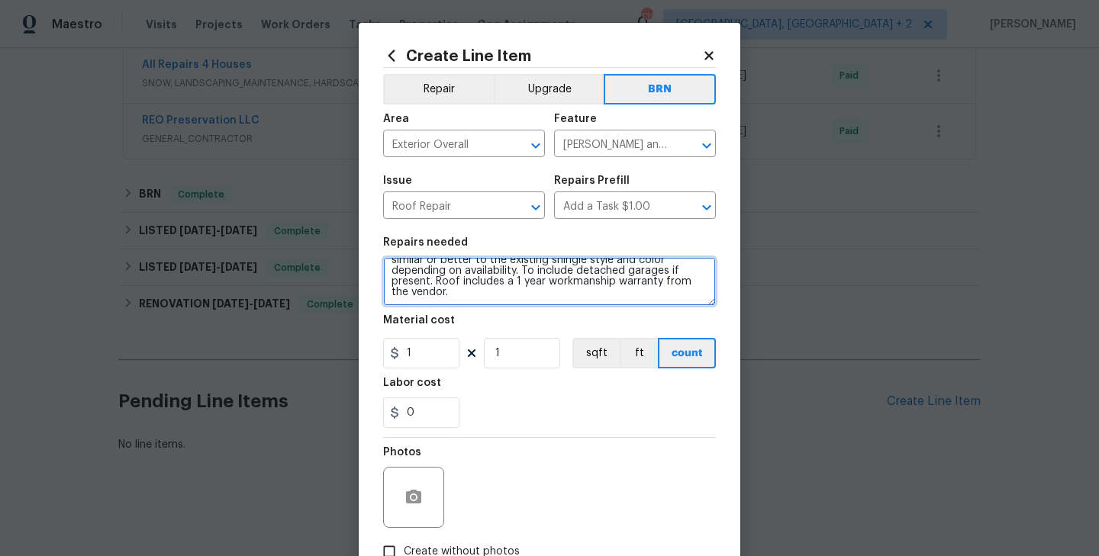
type textarea "Shingle roof - Seller to remove shingle roof to decking and replace with new as…"
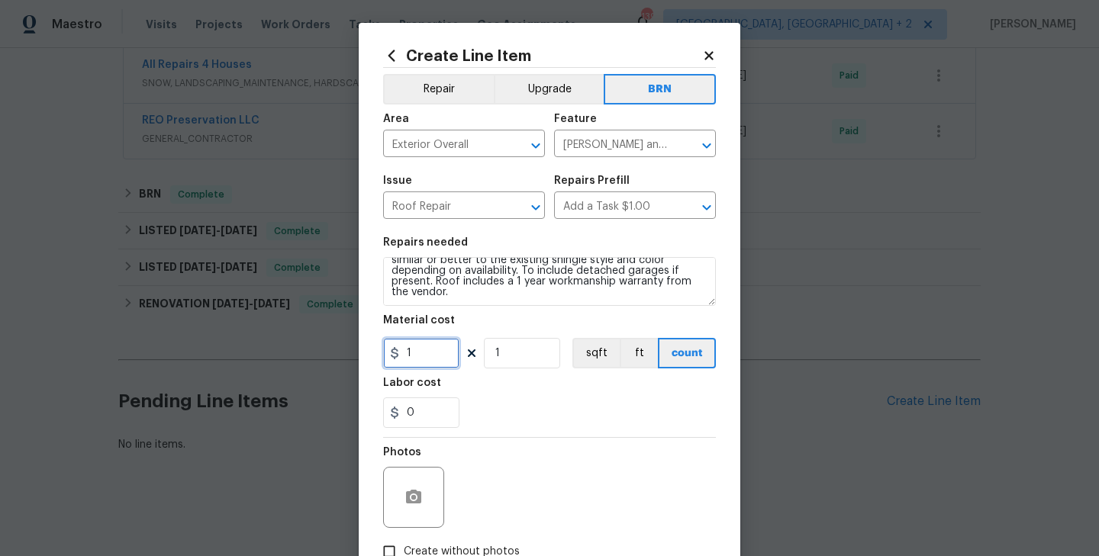
click at [433, 359] on input "1" at bounding box center [421, 353] width 76 height 31
type input "75"
click at [500, 391] on div "Labor cost" at bounding box center [549, 388] width 333 height 20
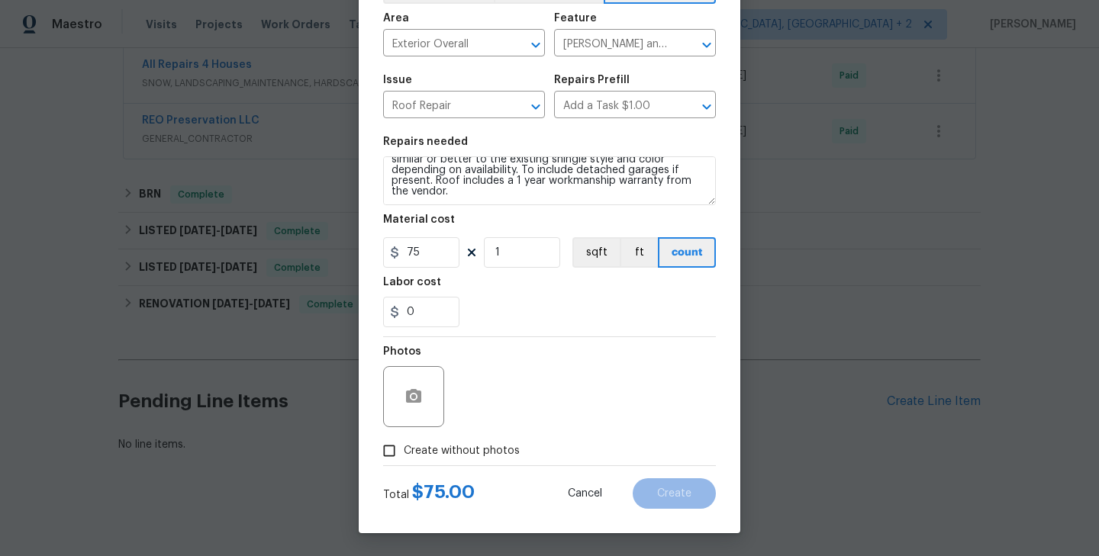
click at [489, 443] on span "Create without photos" at bounding box center [462, 451] width 116 height 16
click at [404, 443] on input "Create without photos" at bounding box center [389, 451] width 29 height 29
checkbox input "true"
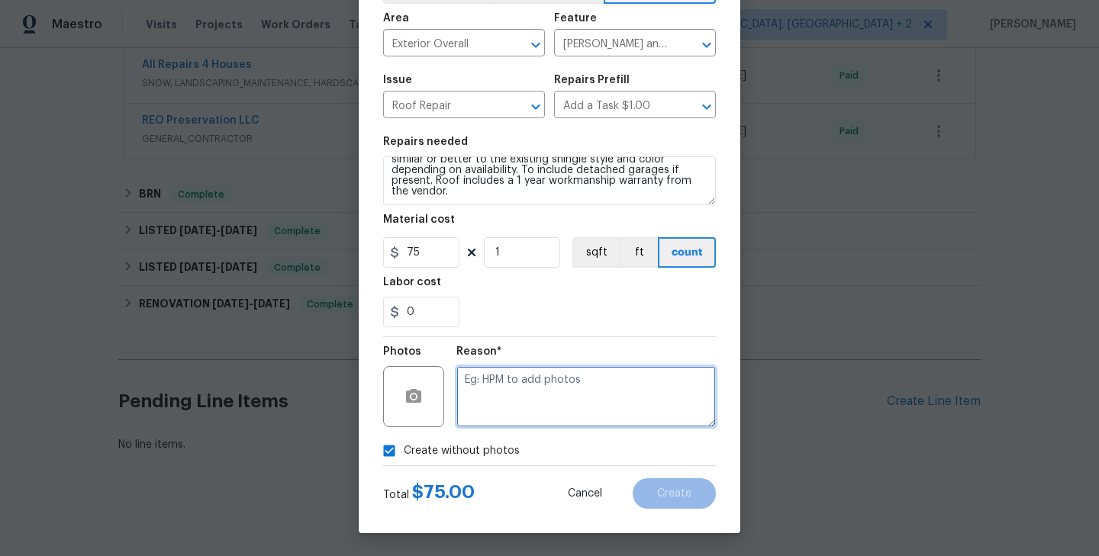
click at [544, 409] on textarea at bounding box center [586, 396] width 260 height 61
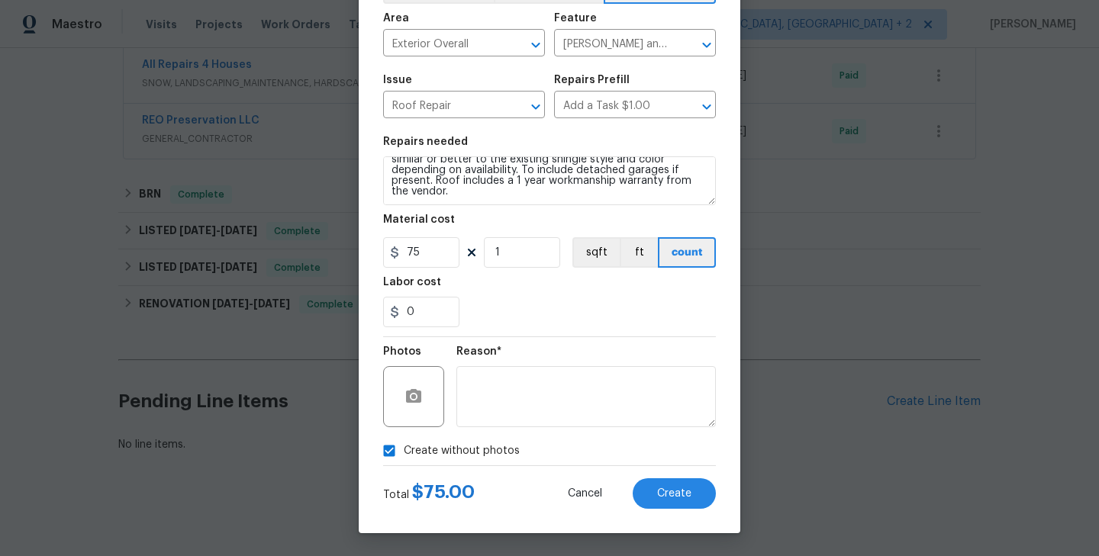
click at [631, 475] on div "Total $ 75.00 Cancel Create" at bounding box center [549, 487] width 333 height 43
click at [673, 492] on span "Create" at bounding box center [674, 494] width 34 height 11
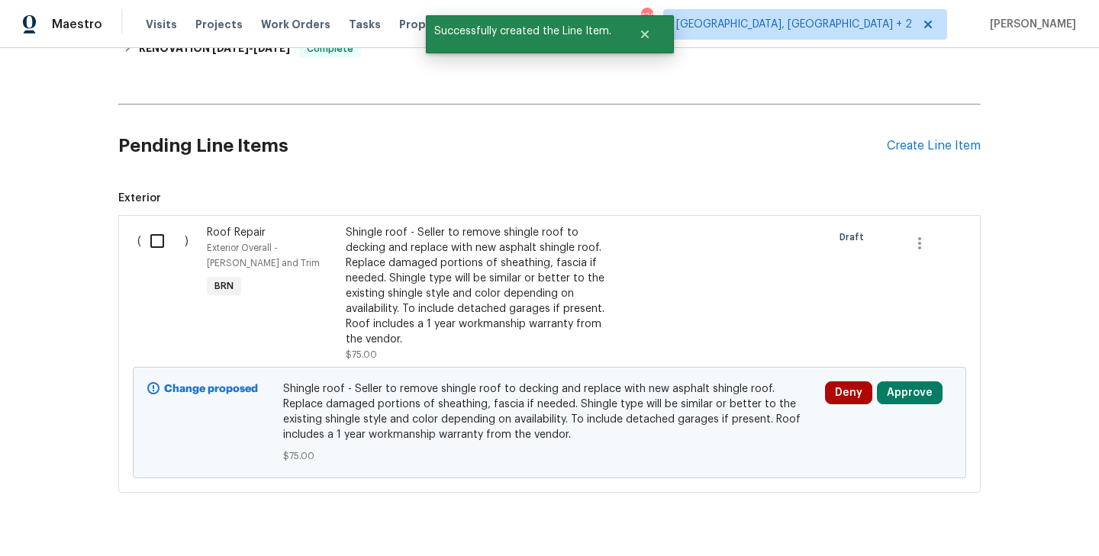
scroll to position [627, 0]
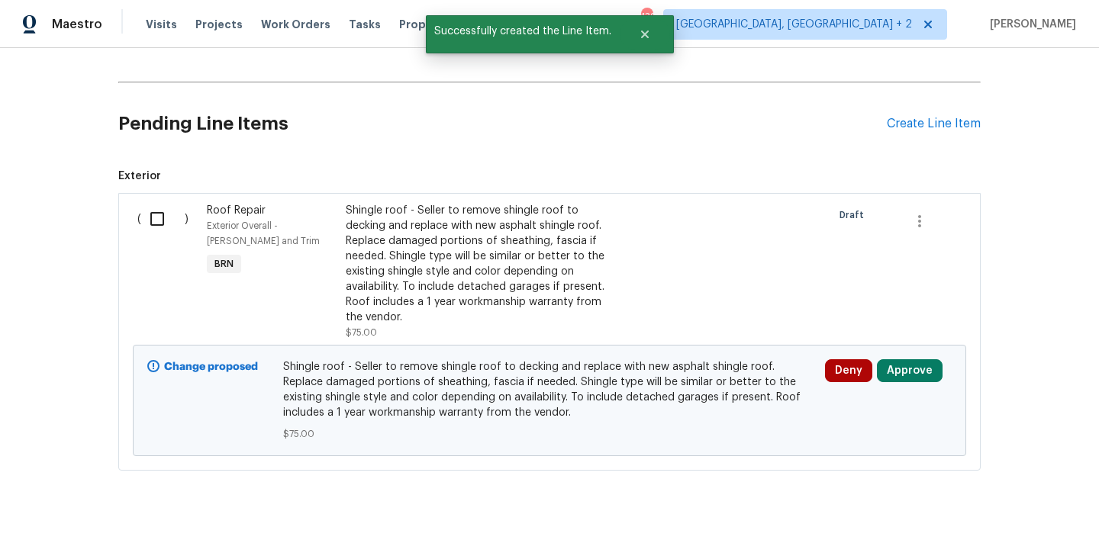
click at [911, 351] on div "Change proposed Shingle roof - Seller to remove shingle roof to decking and rep…" at bounding box center [550, 400] width 834 height 111
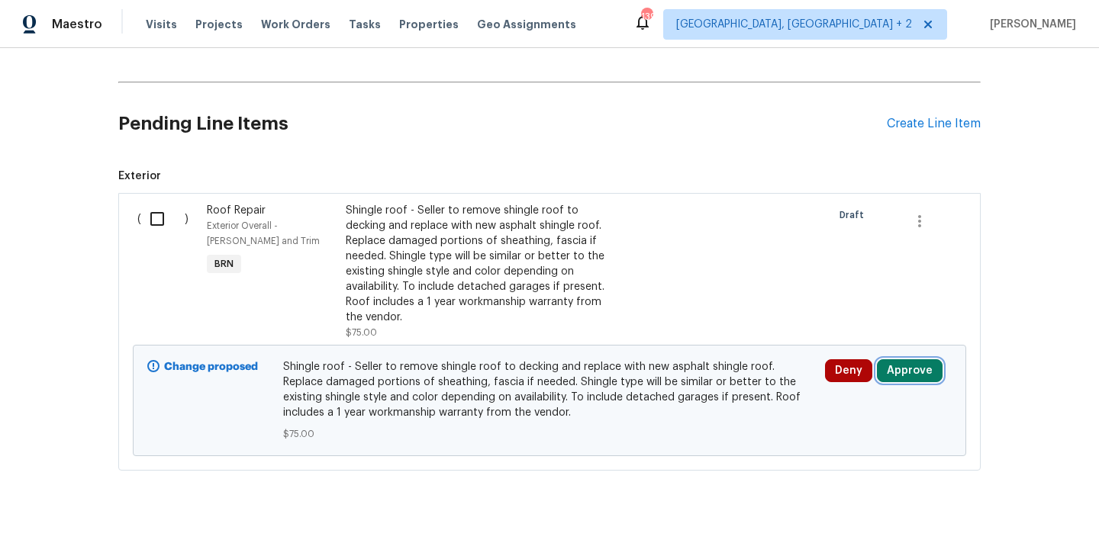
click at [918, 369] on button "Approve" at bounding box center [910, 371] width 66 height 23
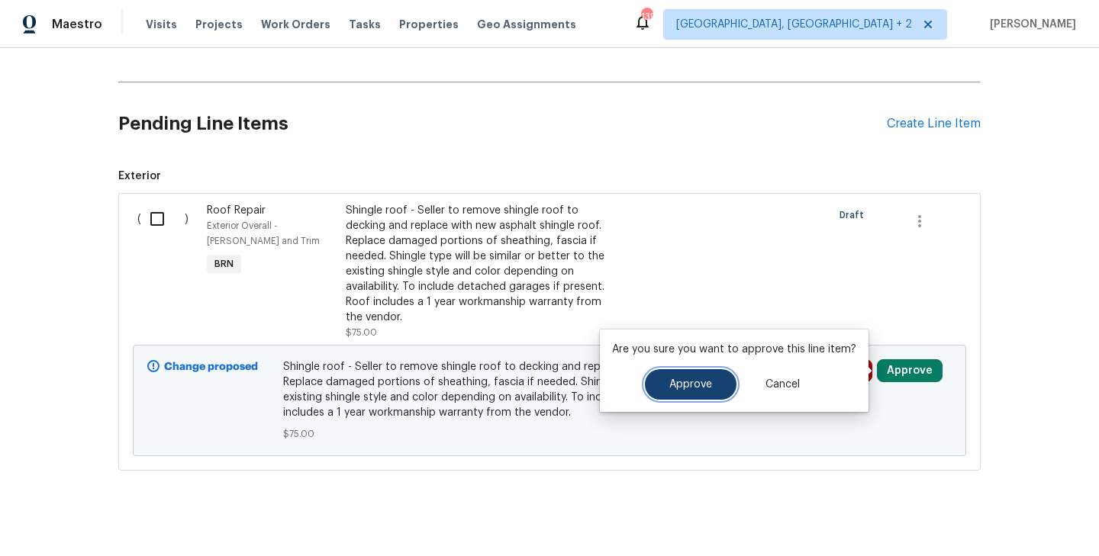
click at [701, 382] on span "Approve" at bounding box center [690, 384] width 43 height 11
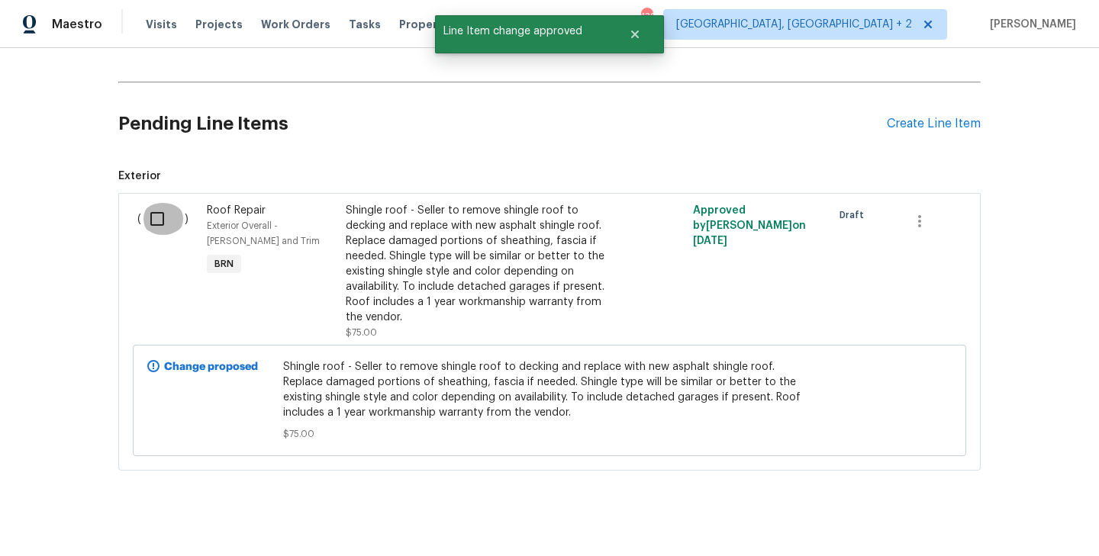
click at [165, 218] on input "checkbox" at bounding box center [163, 219] width 44 height 32
checkbox input "true"
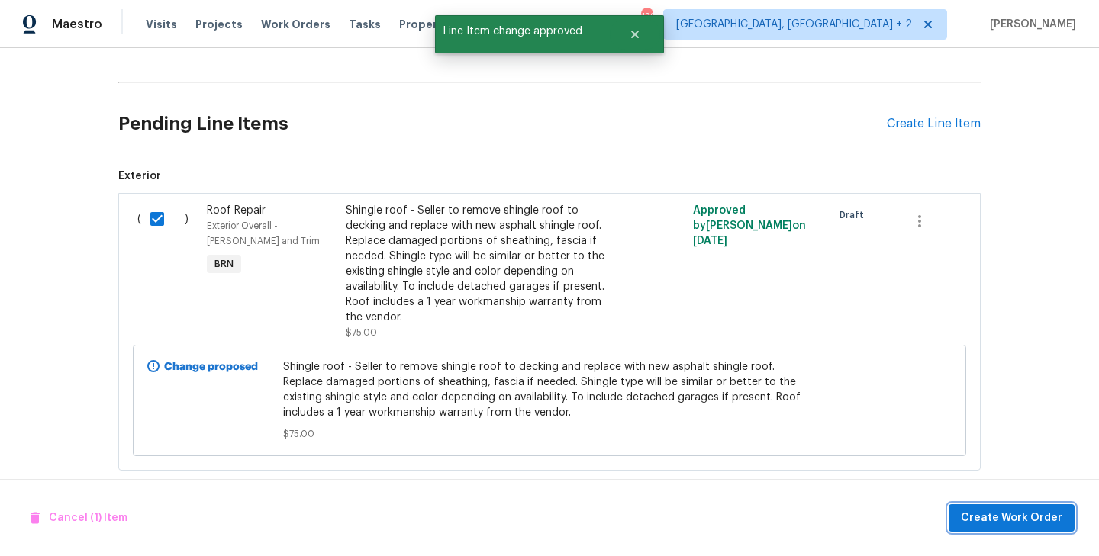
click at [1027, 522] on span "Create Work Order" at bounding box center [1012, 518] width 102 height 19
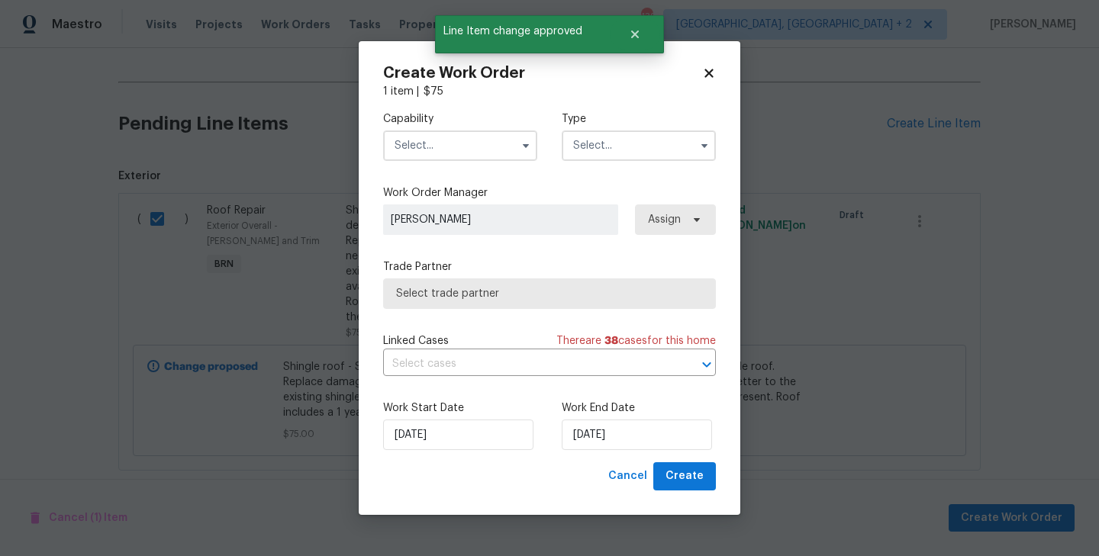
click at [662, 148] on input "text" at bounding box center [639, 146] width 154 height 31
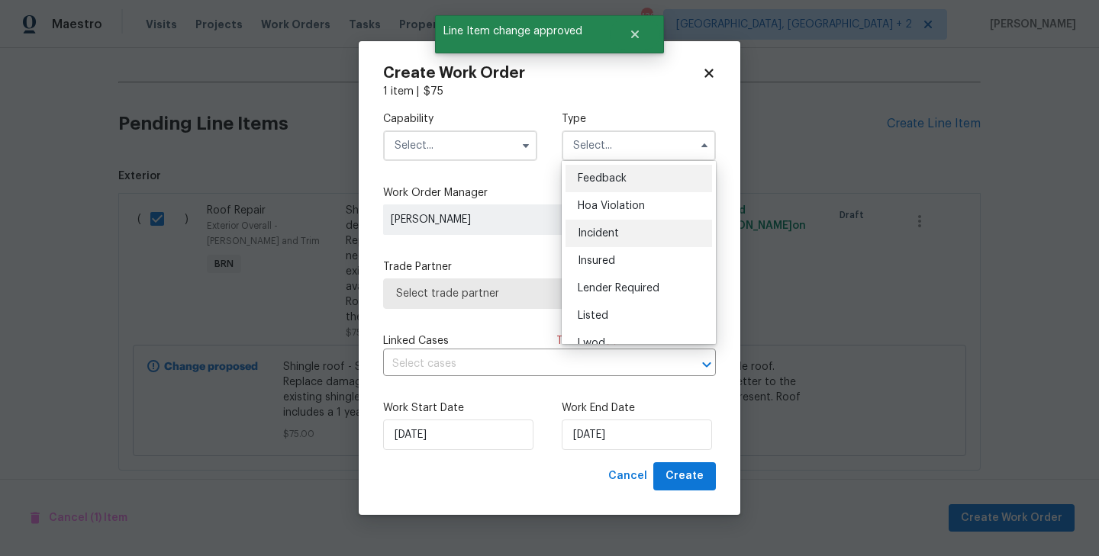
scroll to position [182, 0]
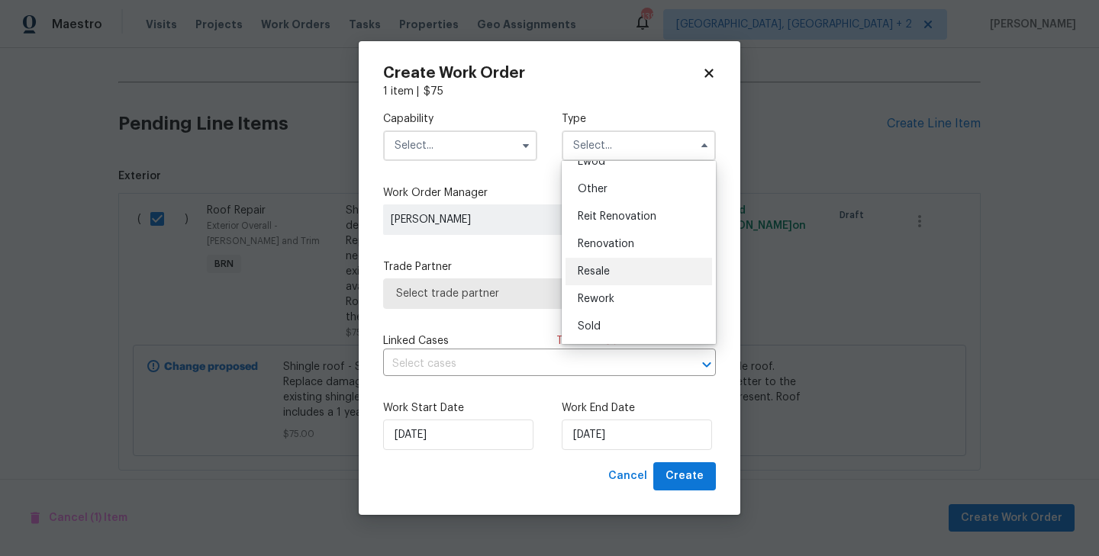
click at [614, 268] on div "Resale" at bounding box center [639, 271] width 147 height 27
type input "Resale"
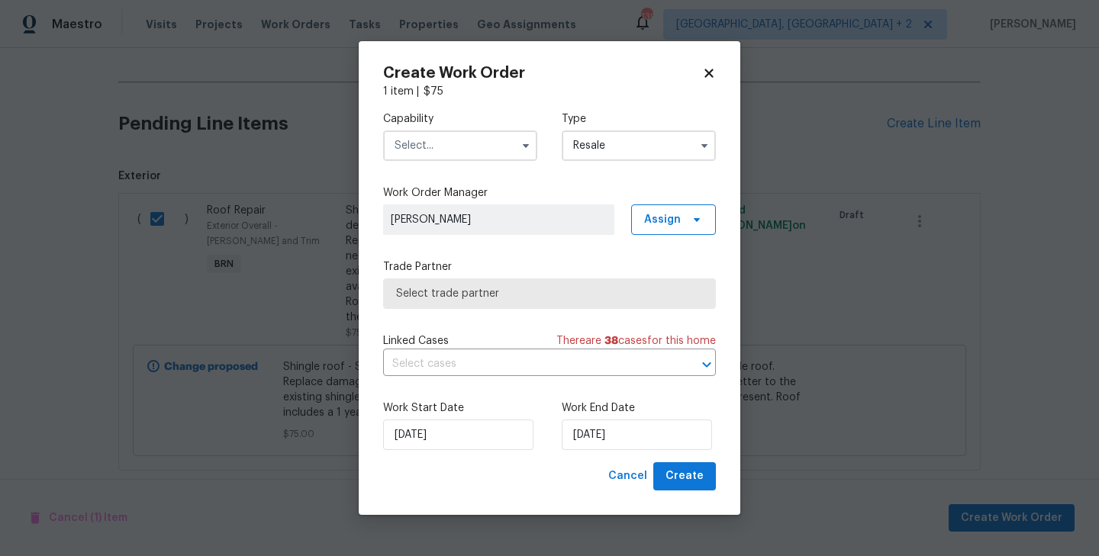
click at [498, 150] on input "text" at bounding box center [460, 146] width 154 height 31
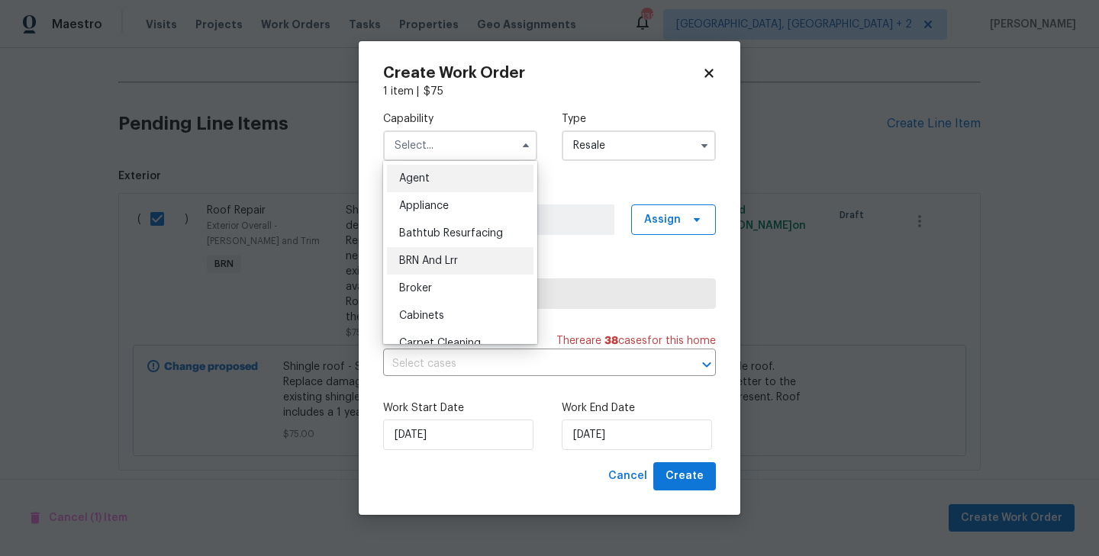
click at [474, 266] on div "BRN And Lrr" at bounding box center [460, 260] width 147 height 27
type input "BRN And Lrr"
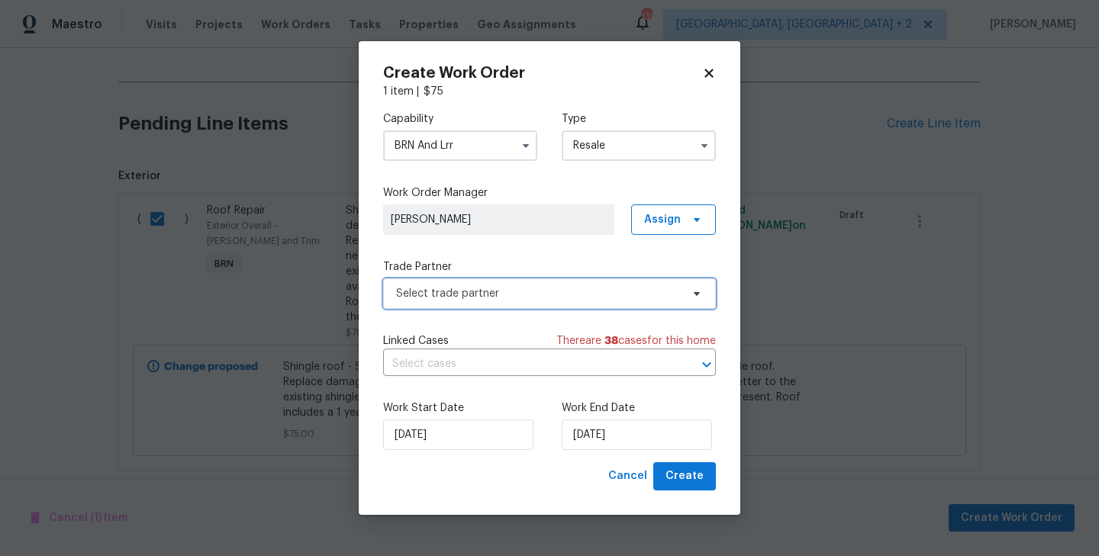
click at [503, 286] on span "Select trade partner" at bounding box center [538, 293] width 285 height 15
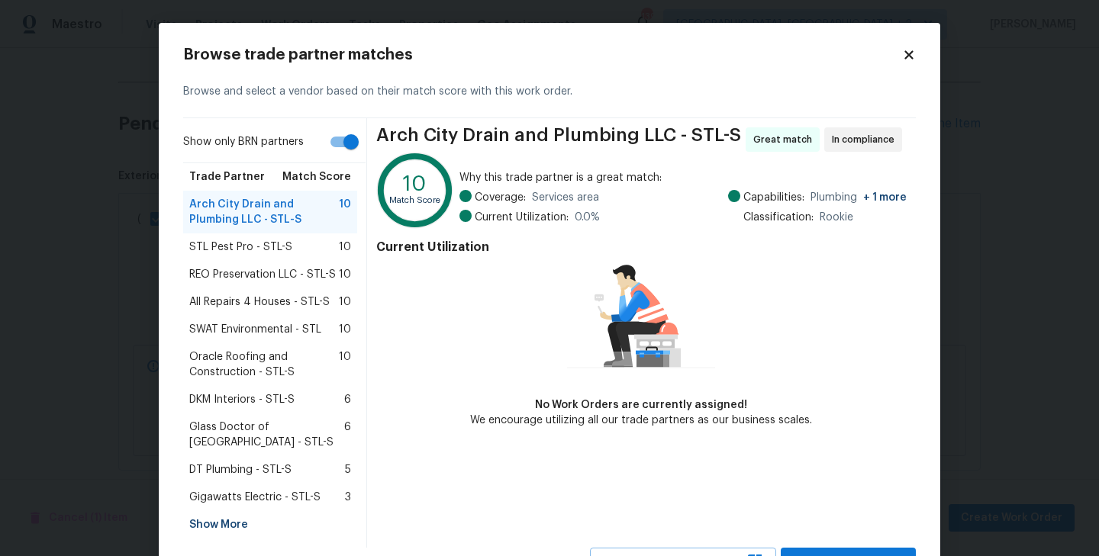
click at [273, 360] on span "Oracle Roofing and Construction - STL-S" at bounding box center [264, 365] width 150 height 31
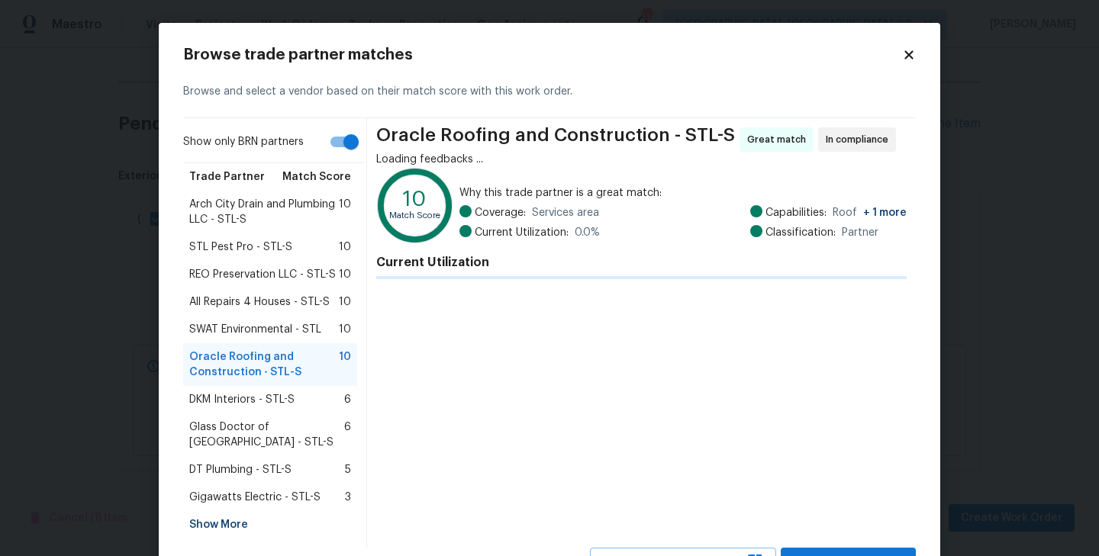
scroll to position [66, 0]
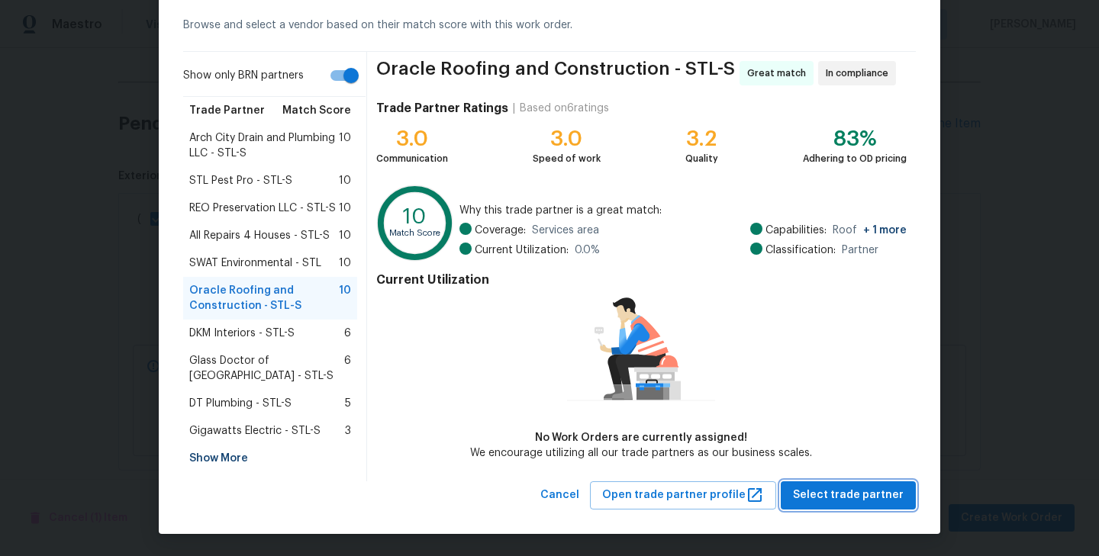
click at [860, 486] on span "Select trade partner" at bounding box center [848, 495] width 111 height 19
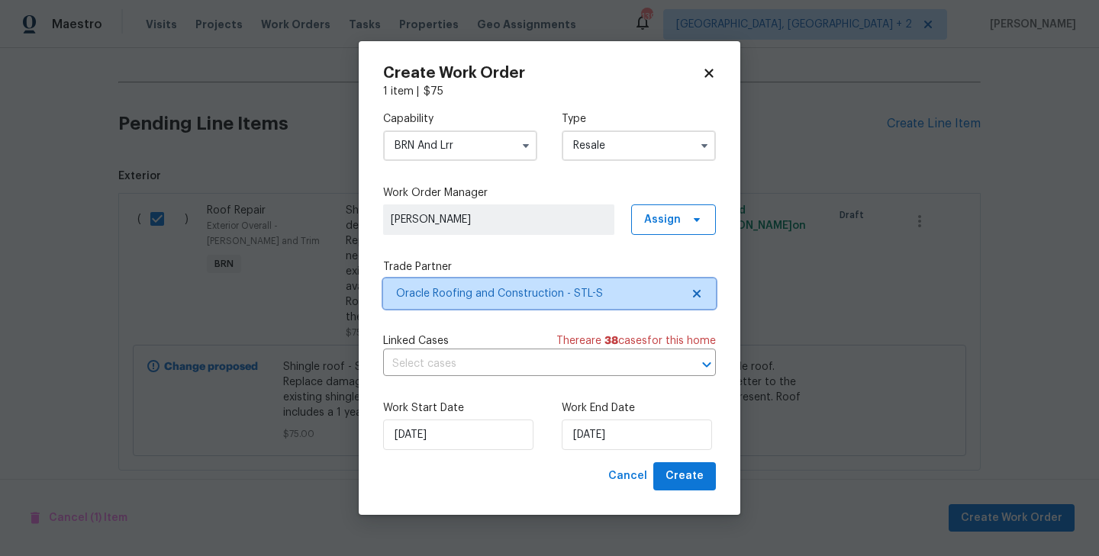
scroll to position [0, 0]
click at [478, 366] on input "text" at bounding box center [528, 365] width 290 height 24
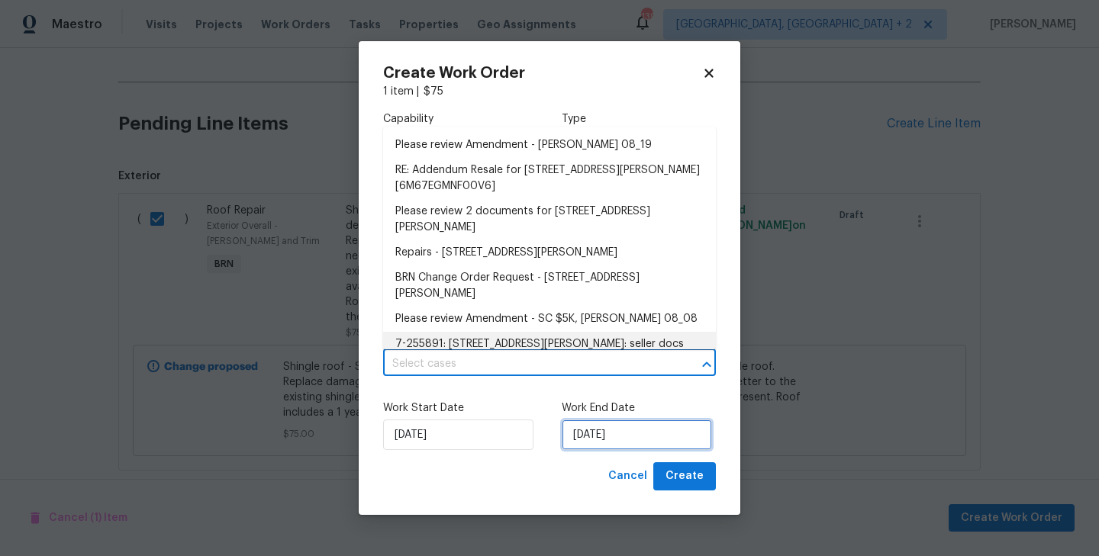
click at [598, 437] on input "[DATE]" at bounding box center [637, 435] width 150 height 31
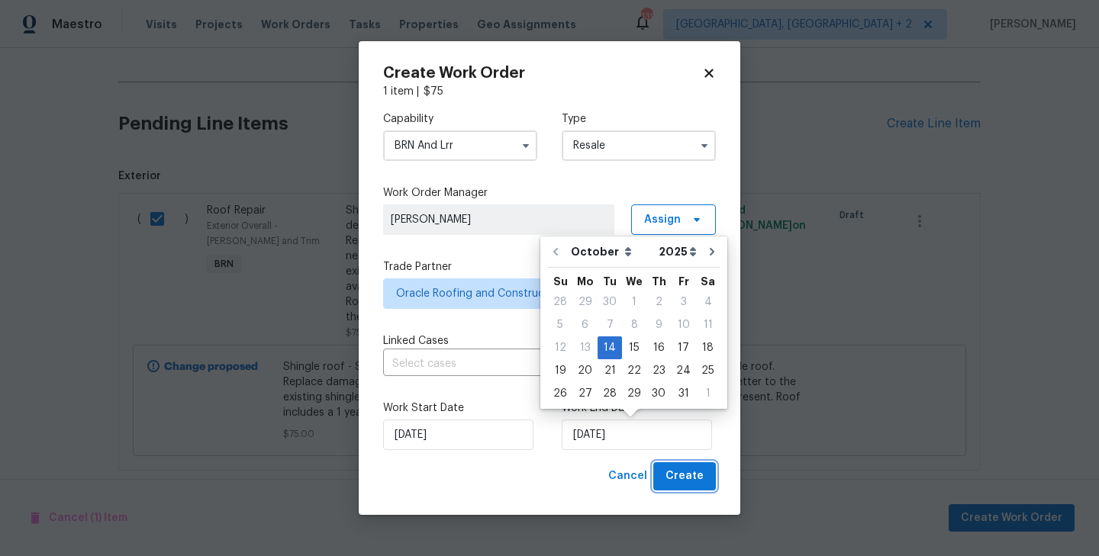
click at [701, 472] on span "Create" at bounding box center [685, 476] width 38 height 19
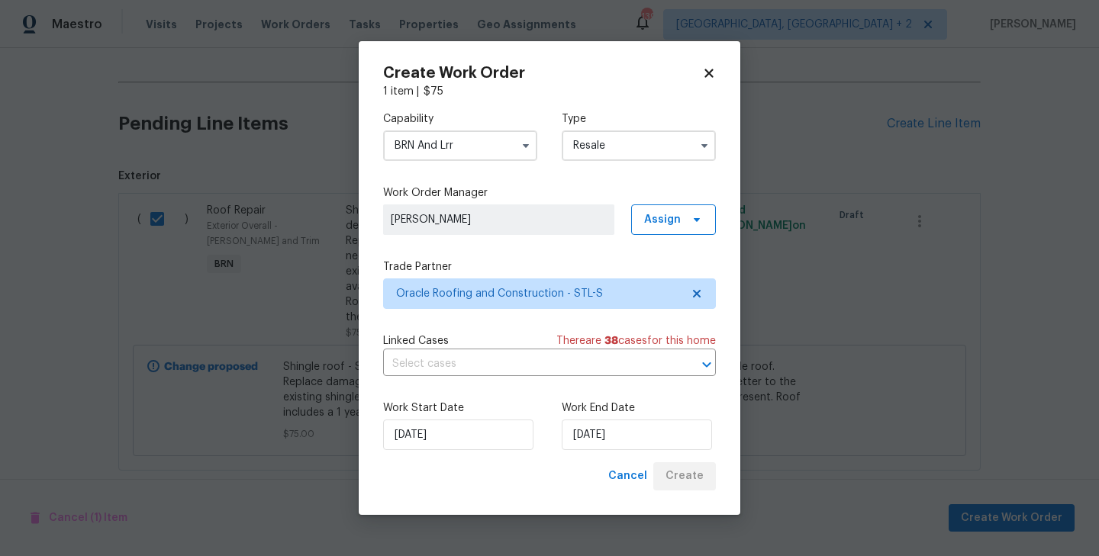
checkbox input "false"
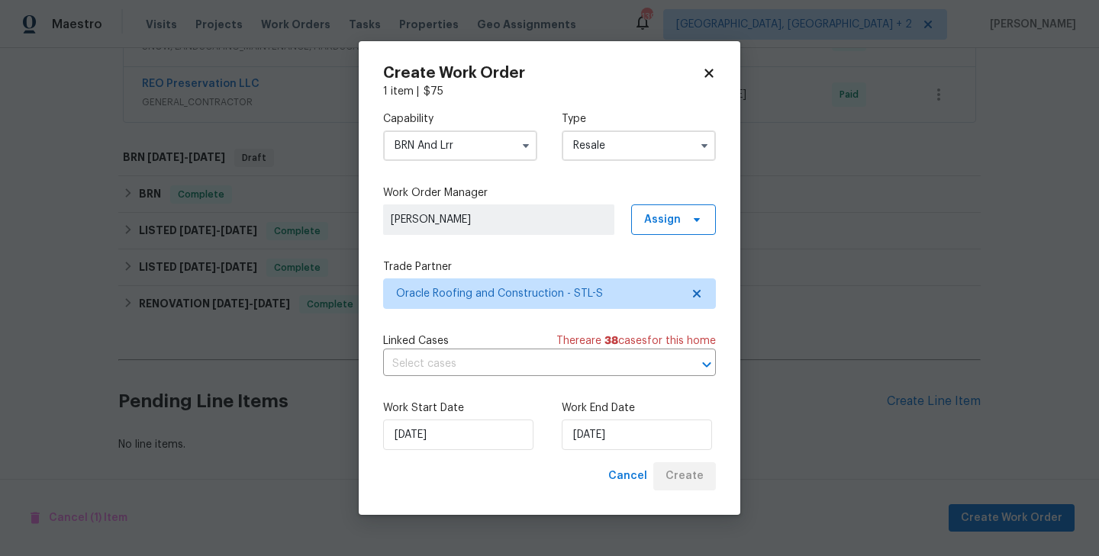
scroll to position [385, 0]
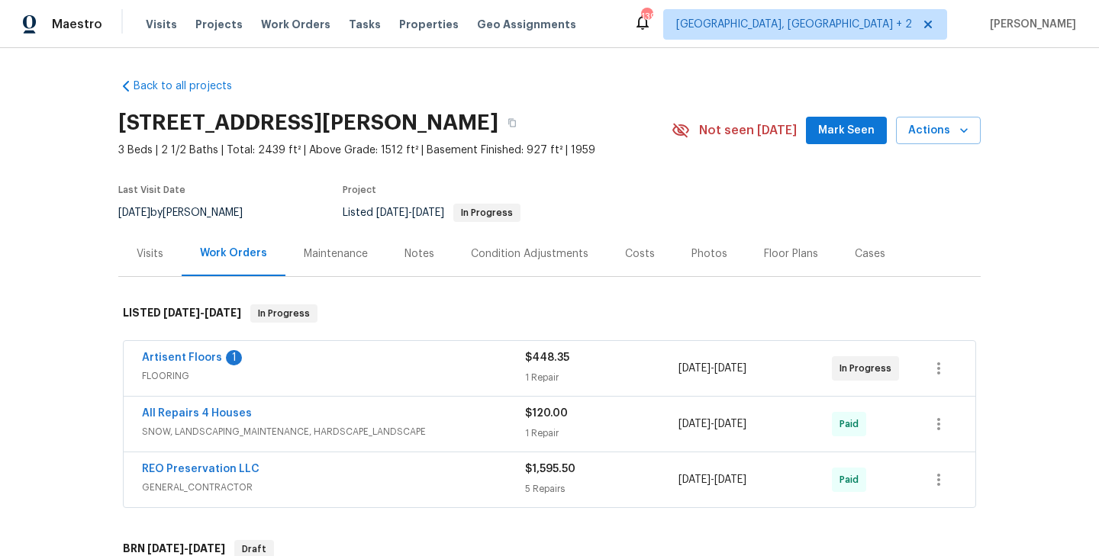
scroll to position [317, 0]
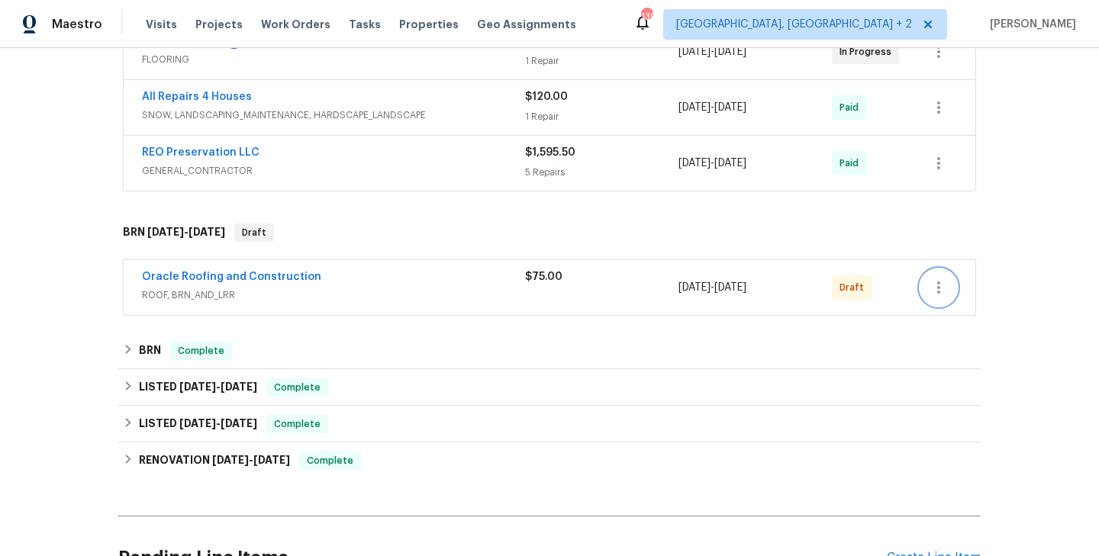
click at [954, 285] on button "button" at bounding box center [939, 287] width 37 height 37
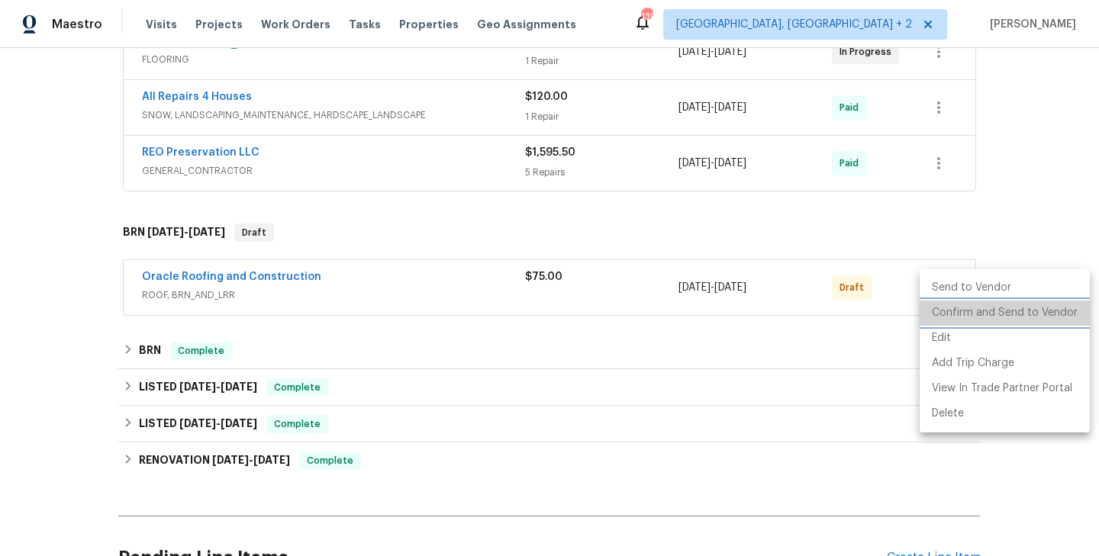
click at [1013, 308] on li "Confirm and Send to Vendor" at bounding box center [1005, 313] width 170 height 25
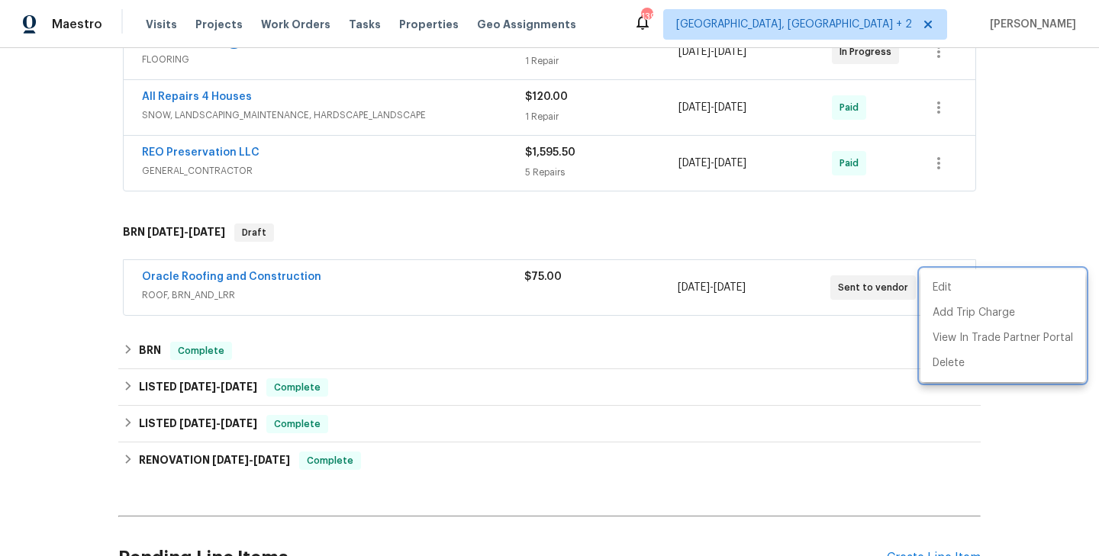
click at [218, 285] on div at bounding box center [549, 278] width 1099 height 556
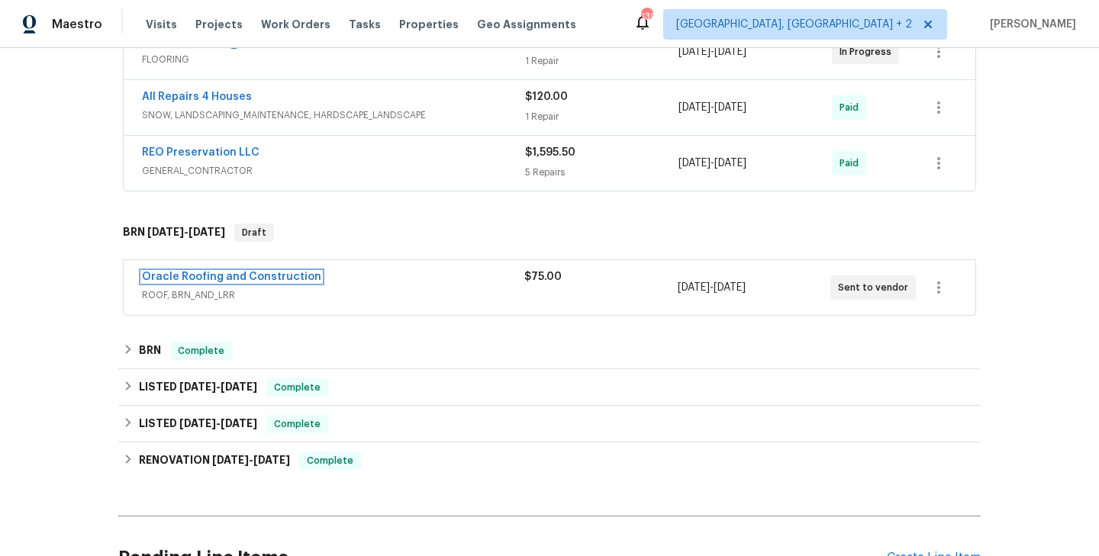
click at [244, 279] on link "Oracle Roofing and Construction" at bounding box center [231, 277] width 179 height 11
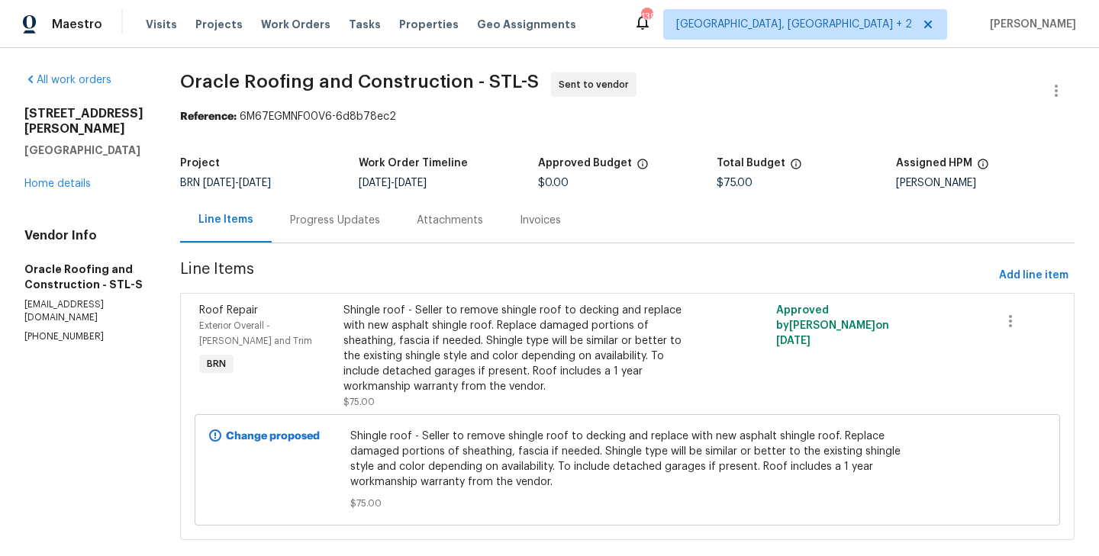
click at [343, 358] on div "Shingle roof - Seller to remove shingle roof to decking and replace with new as…" at bounding box center [519, 349] width 352 height 92
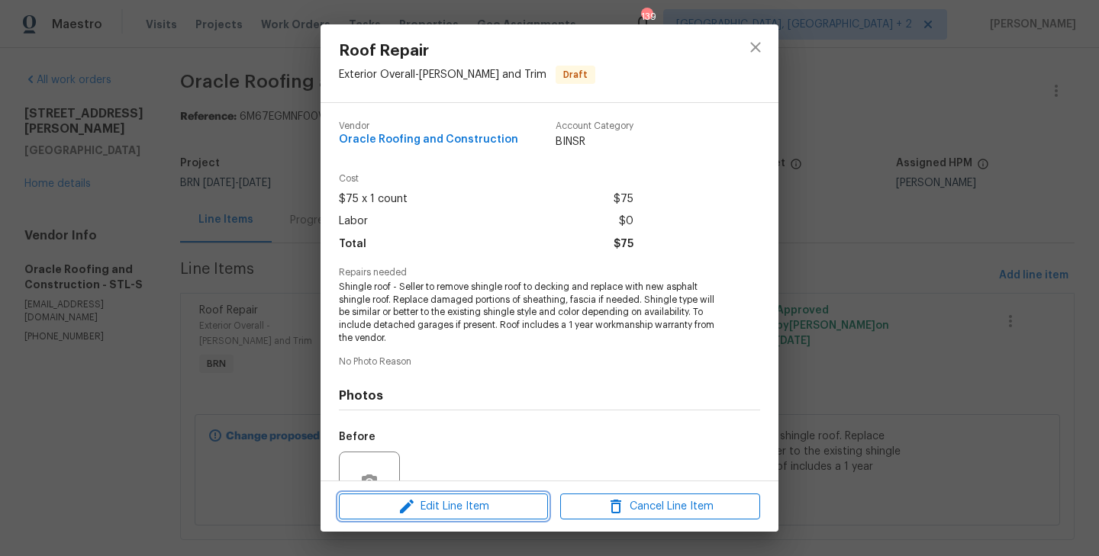
click at [443, 505] on span "Edit Line Item" at bounding box center [443, 507] width 200 height 19
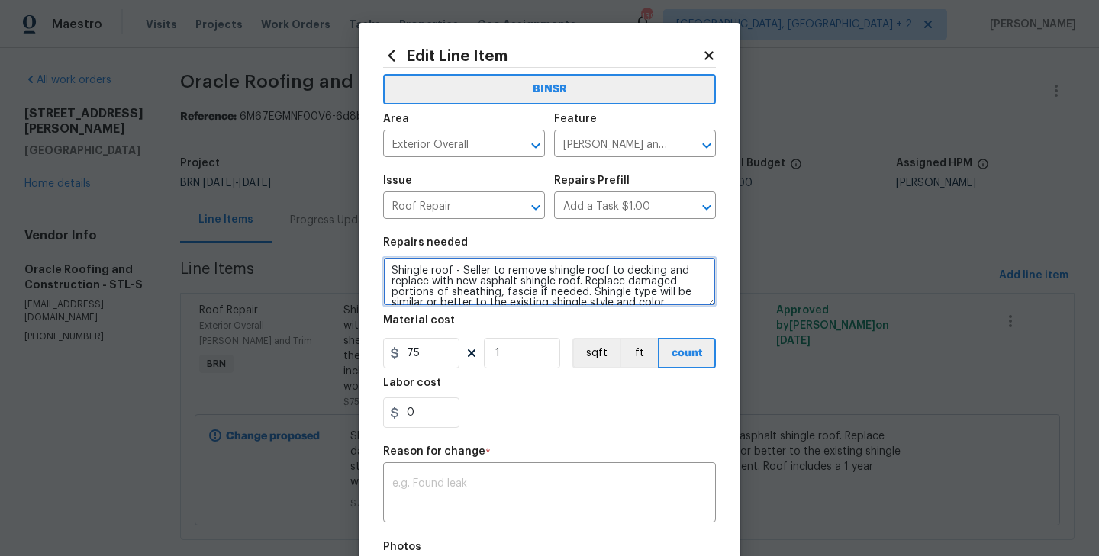
click at [398, 276] on textarea "Shingle roof - Seller to remove shingle roof to decking and replace with new as…" at bounding box center [549, 281] width 333 height 49
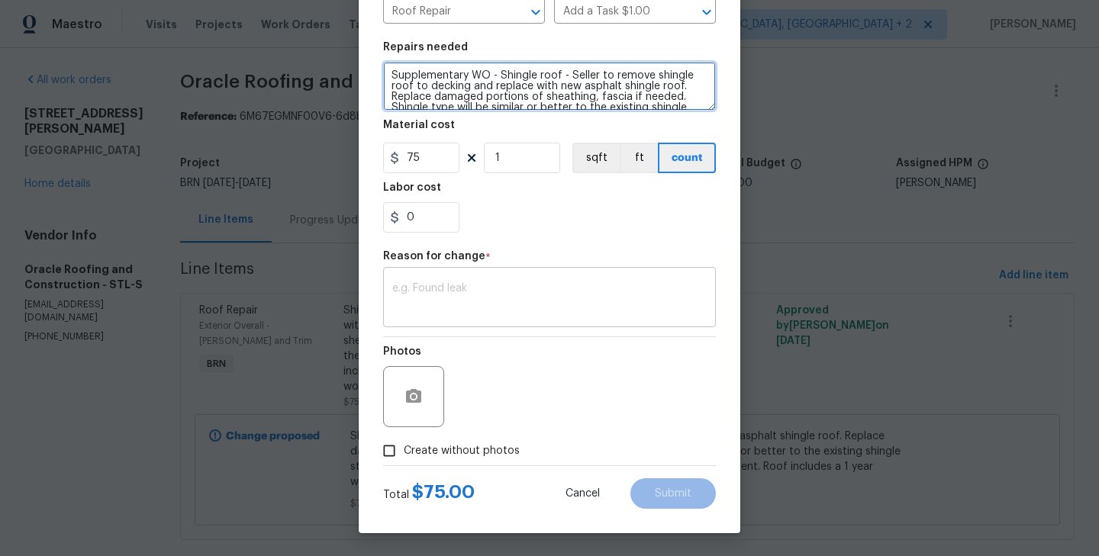
type textarea "Supplementary WO - Shingle roof - Seller to remove shingle roof to decking and …"
click at [460, 327] on div "x ​" at bounding box center [549, 299] width 333 height 56
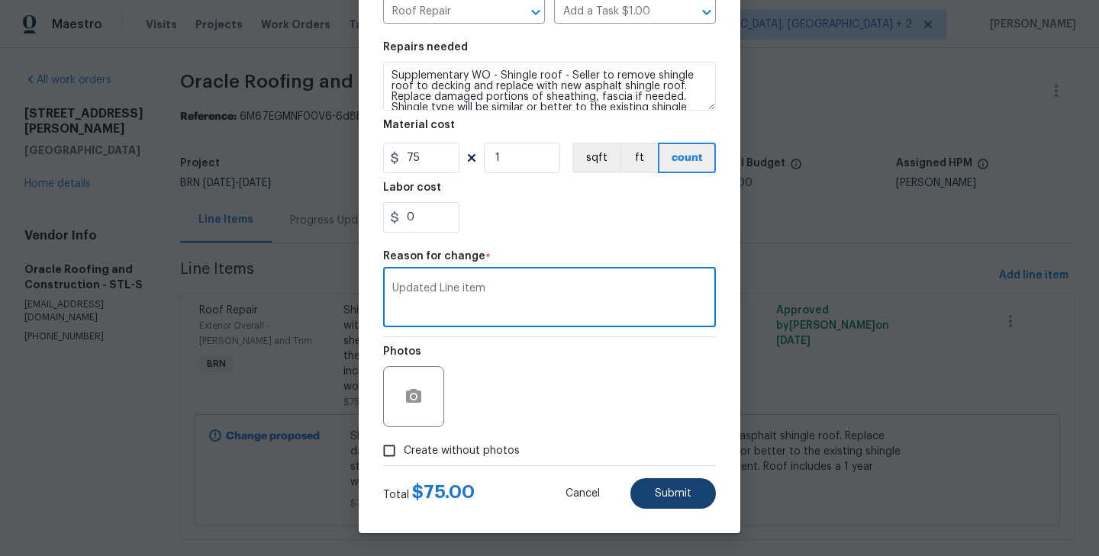
type textarea "Updated Line item"
click at [682, 495] on span "Submit" at bounding box center [673, 494] width 37 height 11
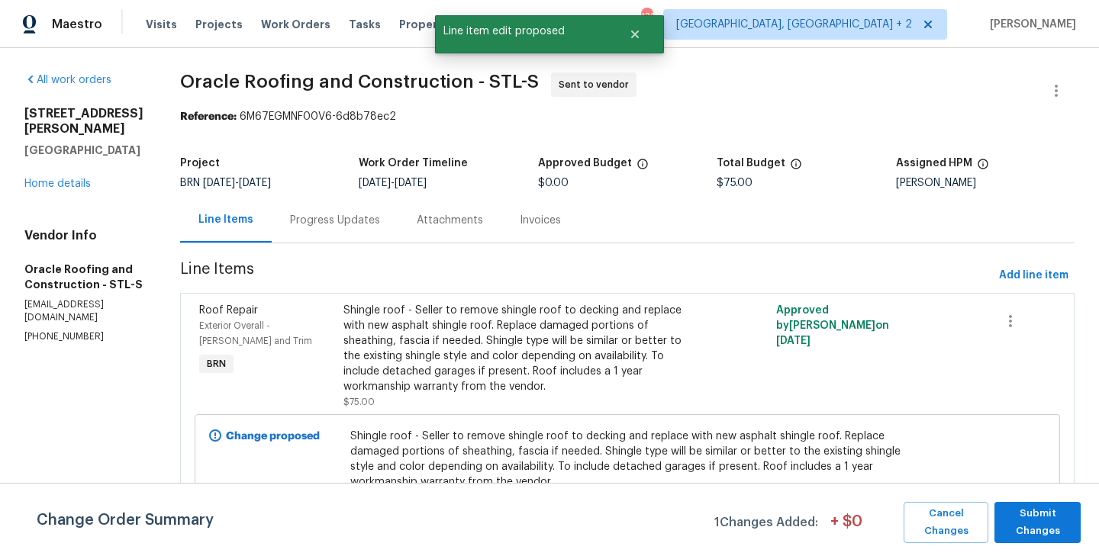
scroll to position [0, 0]
click at [1063, 505] on span "Submit Changes" at bounding box center [1037, 522] width 71 height 35
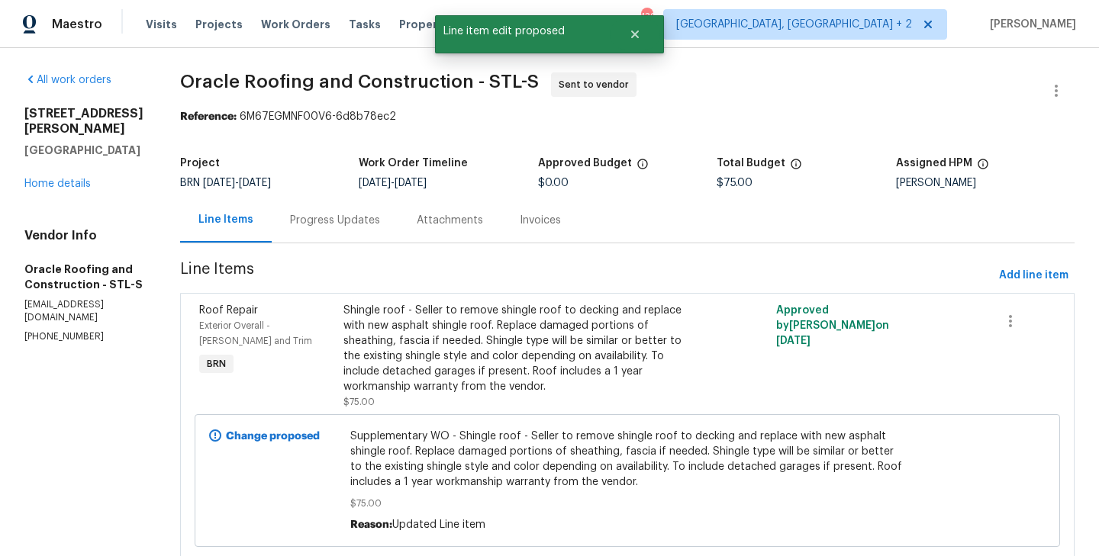
click at [334, 251] on section "Oracle Roofing and Construction - STL-S Sent to vendor Reference: 6M67EGMNF00V6…" at bounding box center [627, 327] width 895 height 508
click at [324, 231] on div "Progress Updates" at bounding box center [335, 220] width 127 height 45
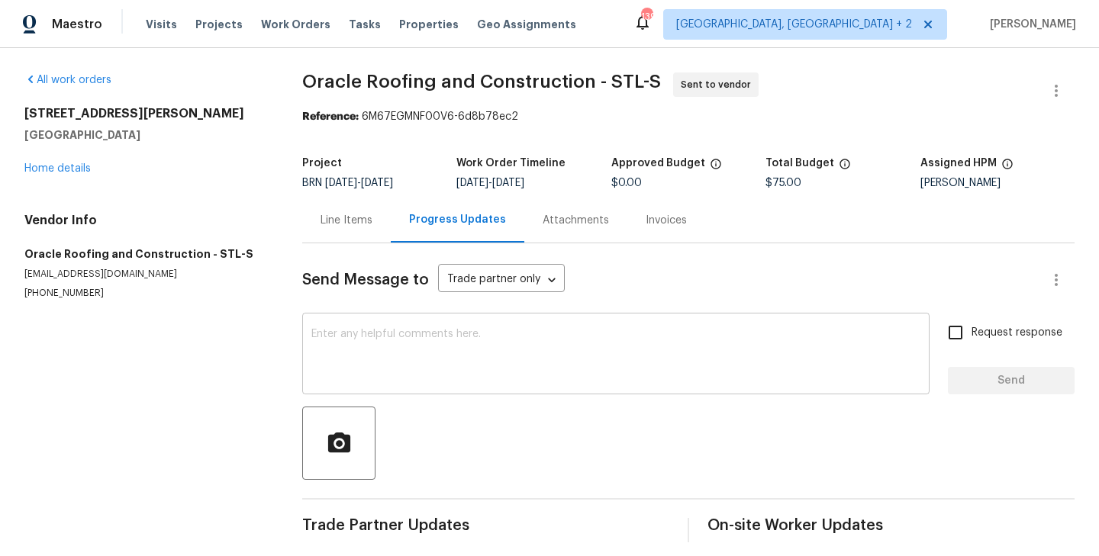
click at [365, 376] on textarea at bounding box center [615, 355] width 609 height 53
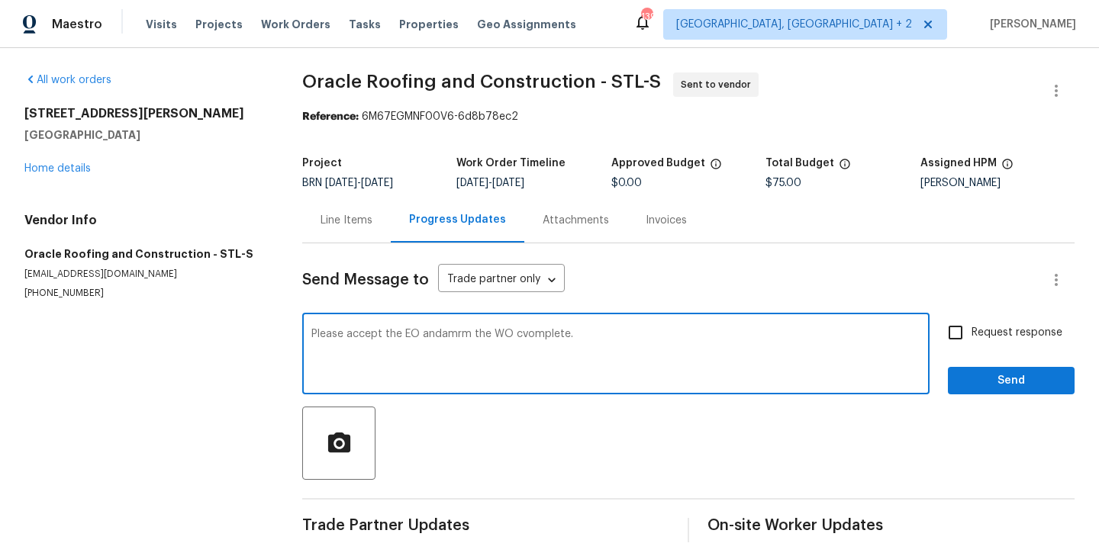
click at [437, 338] on textarea "Please accept the EO andamrm the WO cvomplete." at bounding box center [615, 355] width 609 height 53
type textarea "Please accept the WO and mark it complete."
click at [973, 347] on label "Request response" at bounding box center [1001, 333] width 123 height 32
click at [972, 347] on input "Request response" at bounding box center [956, 333] width 32 height 32
checkbox input "true"
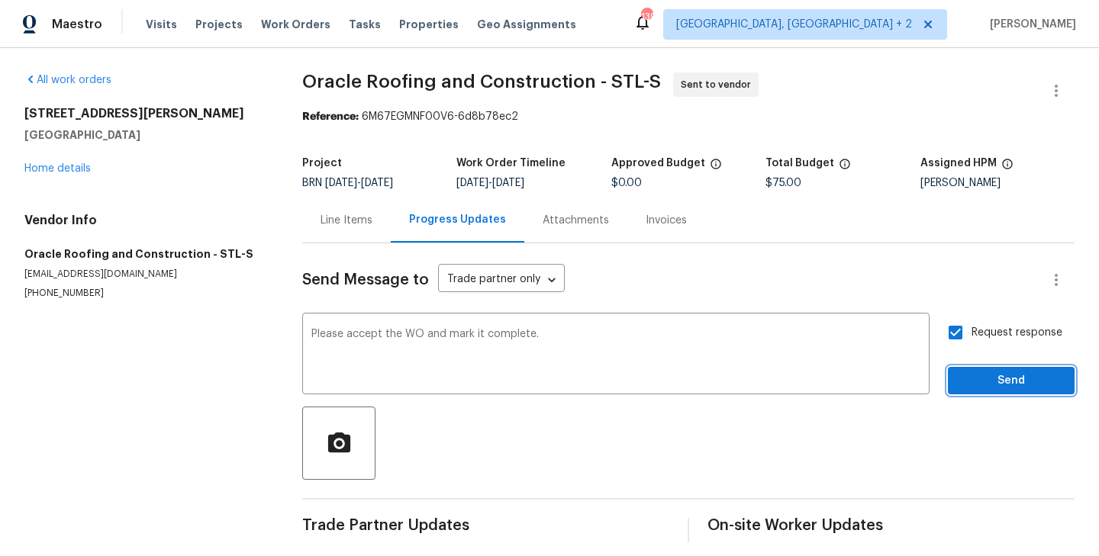
click at [1044, 384] on span "Send" at bounding box center [1011, 381] width 102 height 19
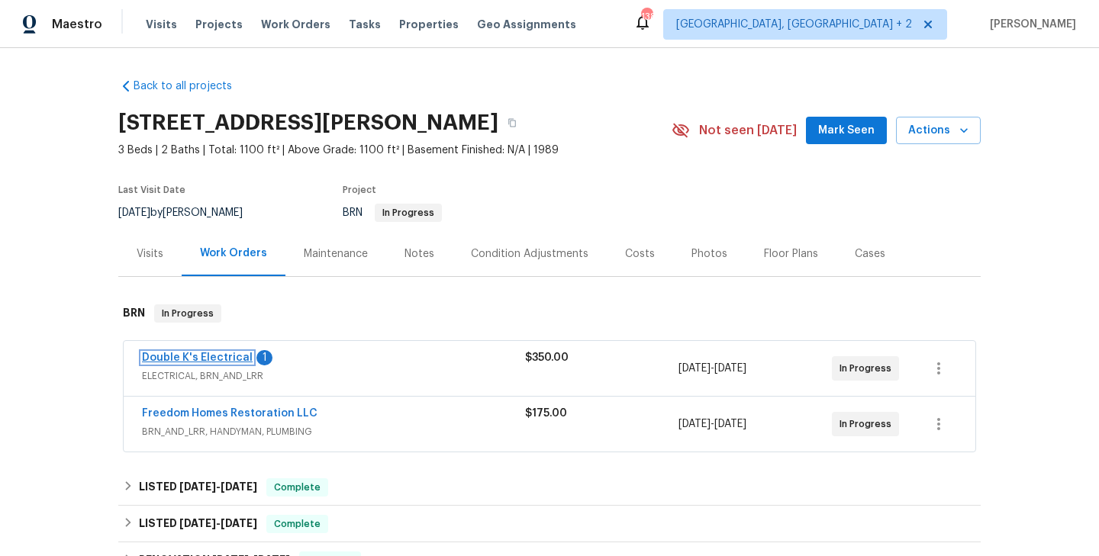
click at [222, 360] on link "Double K's Electrical" at bounding box center [197, 358] width 111 height 11
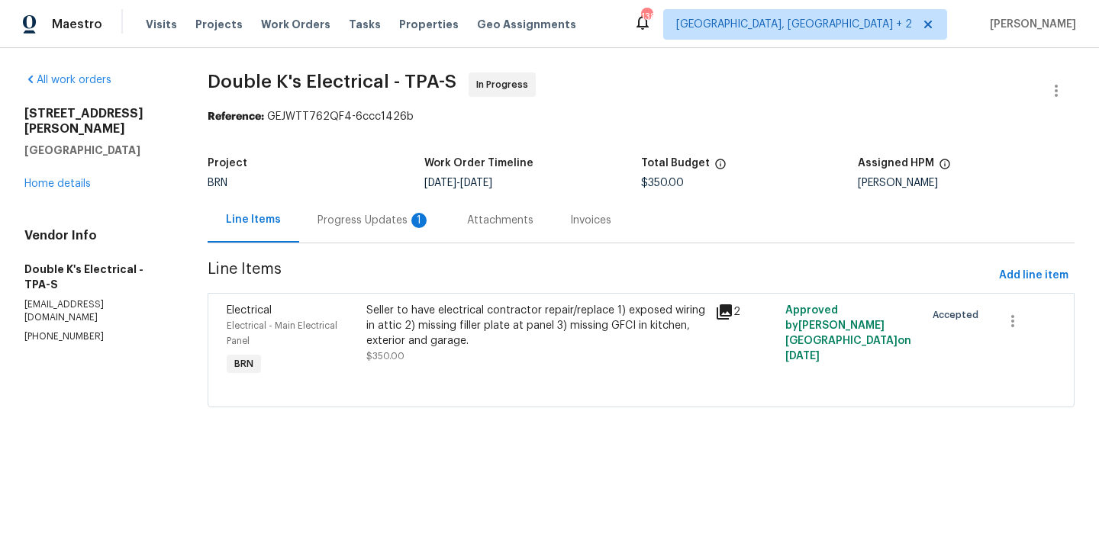
click at [401, 208] on div "Progress Updates 1" at bounding box center [374, 220] width 150 height 45
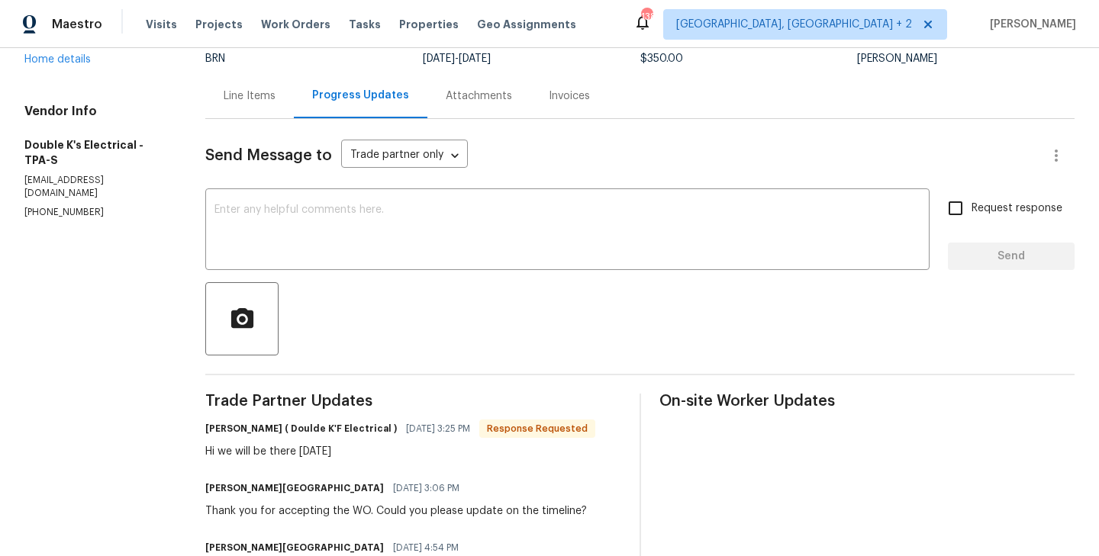
scroll to position [127, 0]
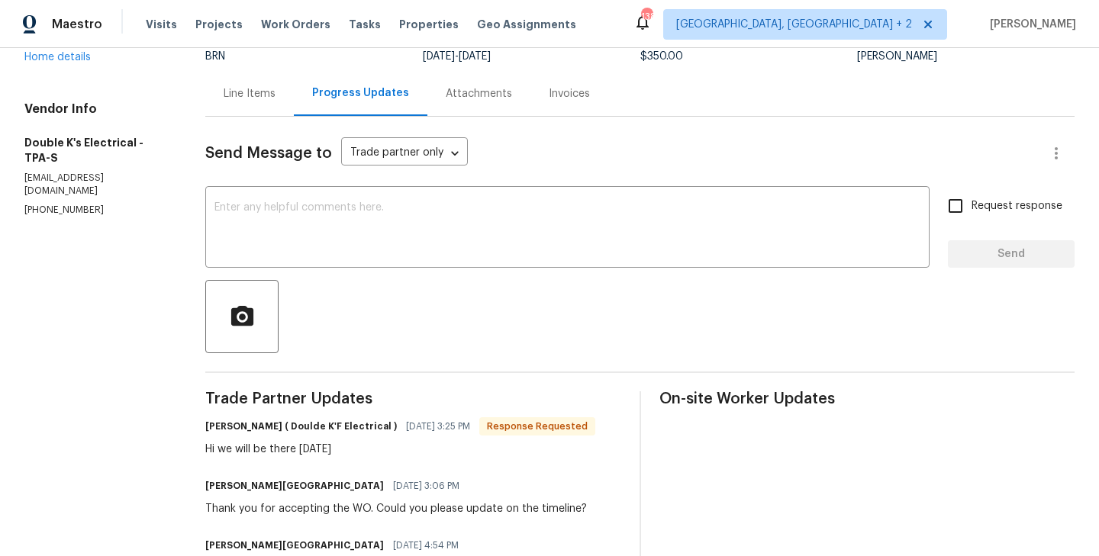
click at [472, 404] on span "Trade Partner Updates" at bounding box center [412, 399] width 415 height 15
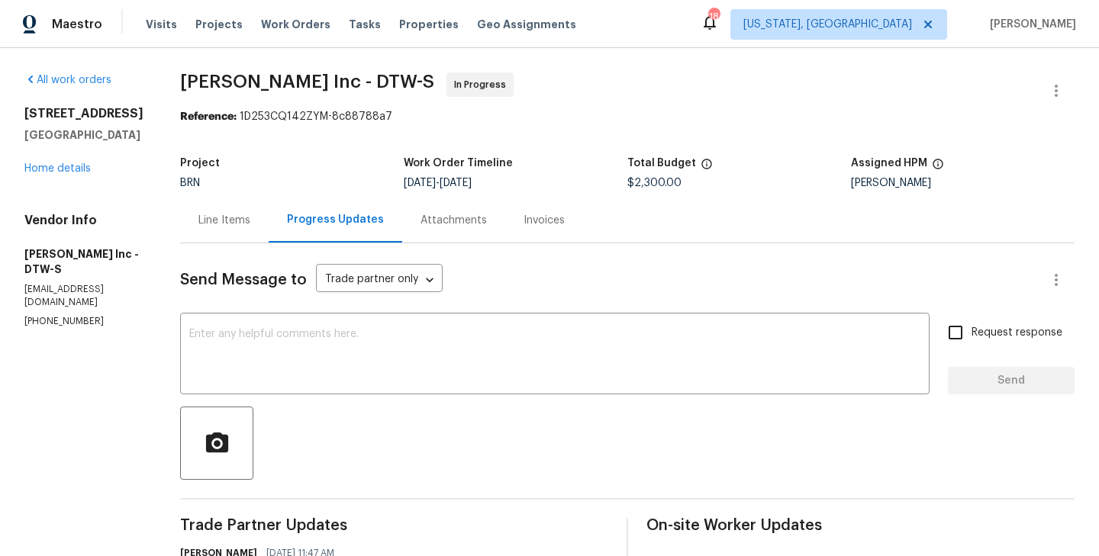
click at [224, 229] on div "Line Items" at bounding box center [224, 220] width 89 height 45
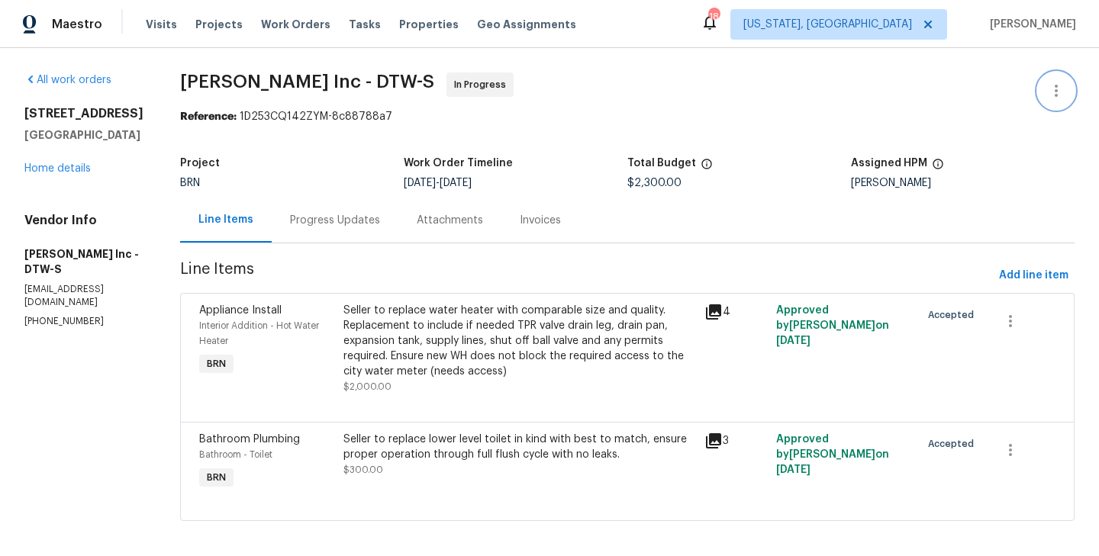
click at [1046, 92] on button "button" at bounding box center [1056, 91] width 37 height 37
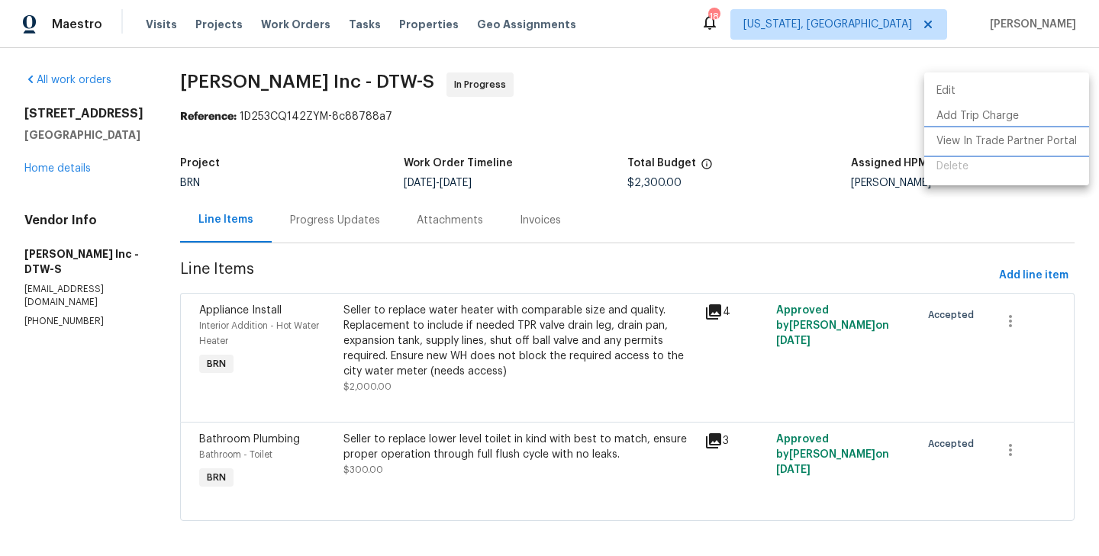
click at [1011, 144] on li "View In Trade Partner Portal" at bounding box center [1006, 141] width 165 height 25
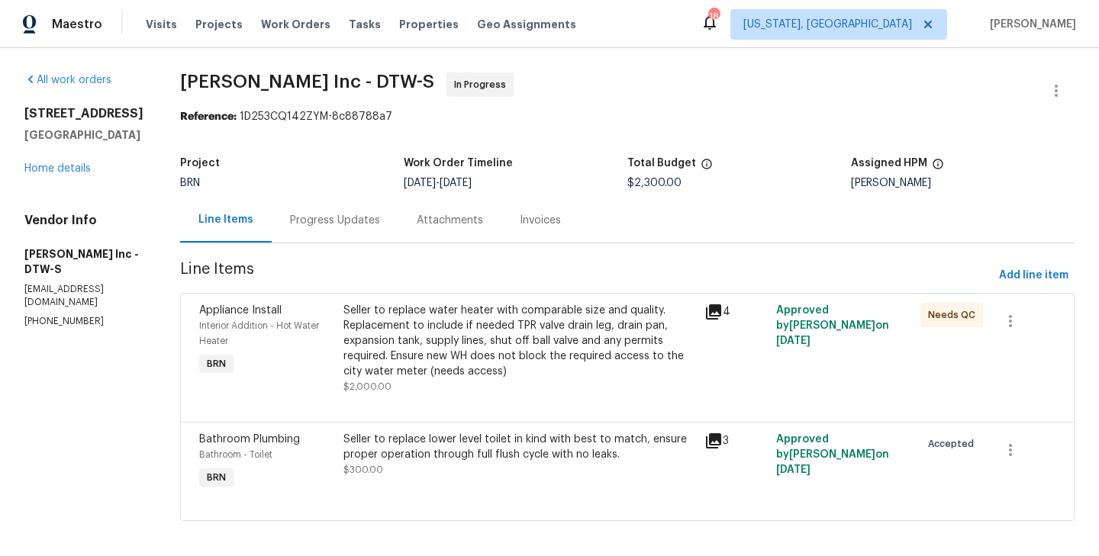
click at [989, 180] on div "Kim Peshek" at bounding box center [963, 183] width 224 height 11
click at [691, 114] on div "Reference: 1D253CQ142ZYM-8c88788a7" at bounding box center [627, 116] width 895 height 15
